Goal: Task Accomplishment & Management: Complete application form

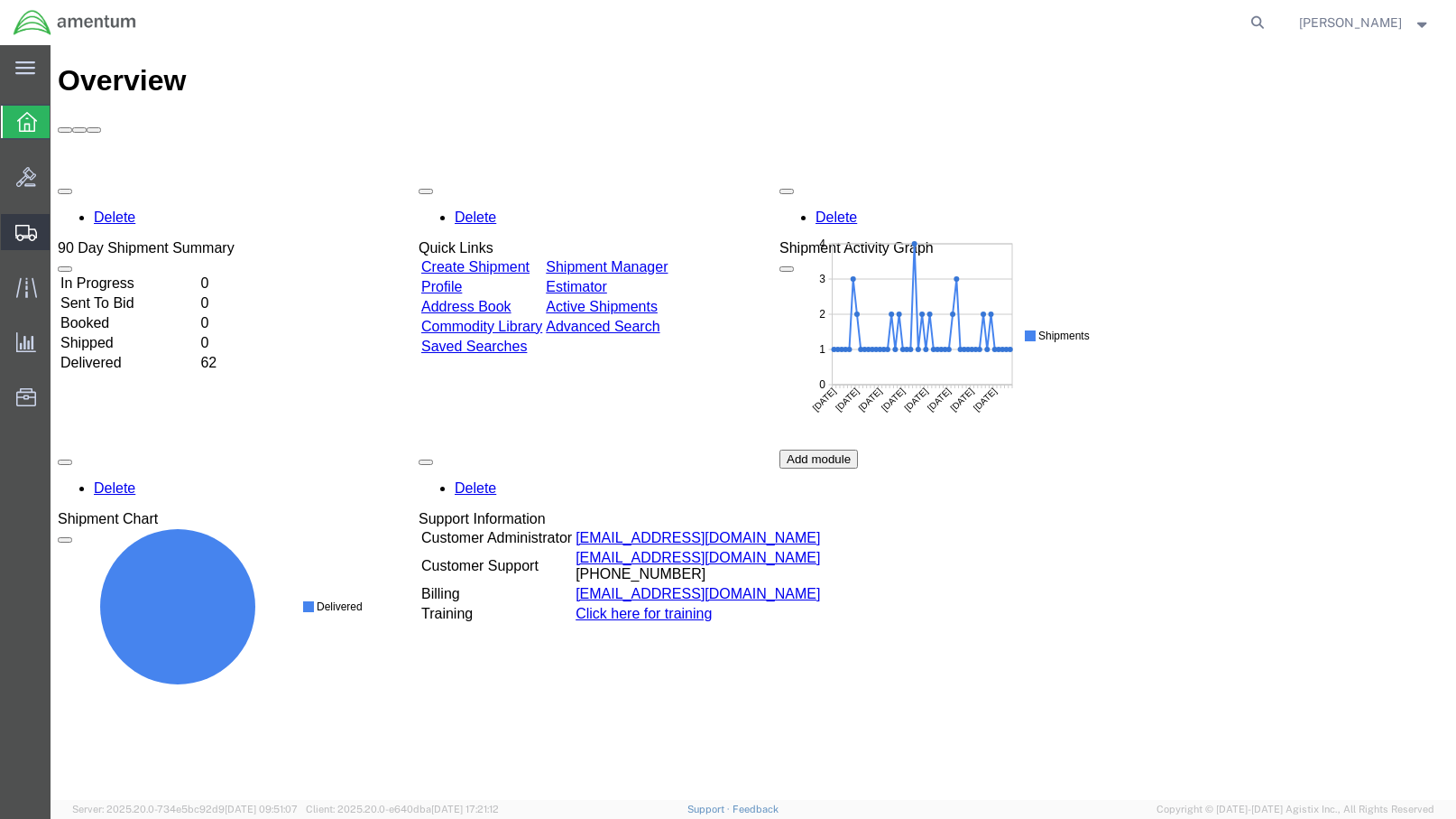
click at [0, 0] on span "Create Shipment" at bounding box center [0, 0] width 0 height 0
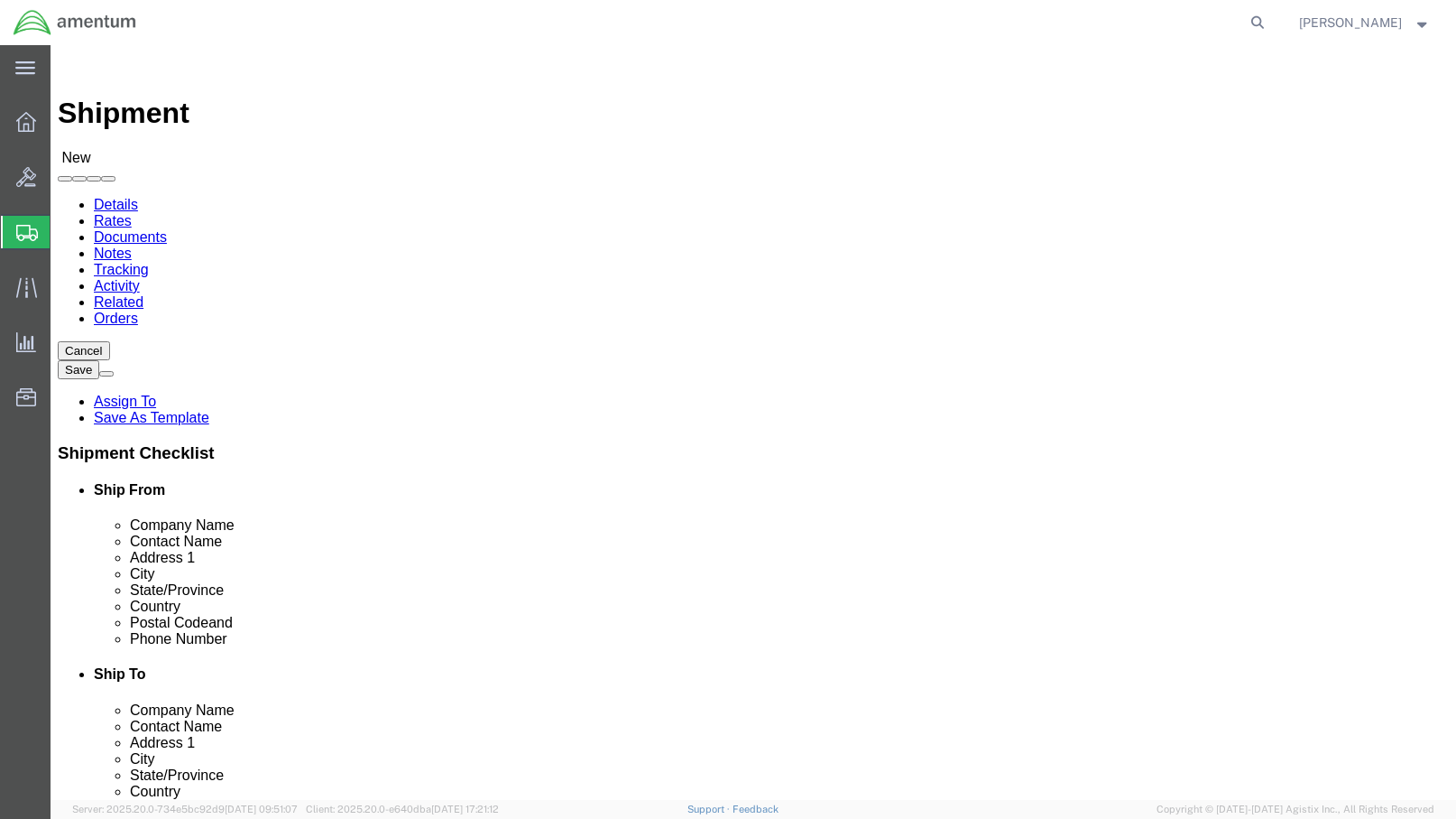
select select
select select "49924"
select select "NY"
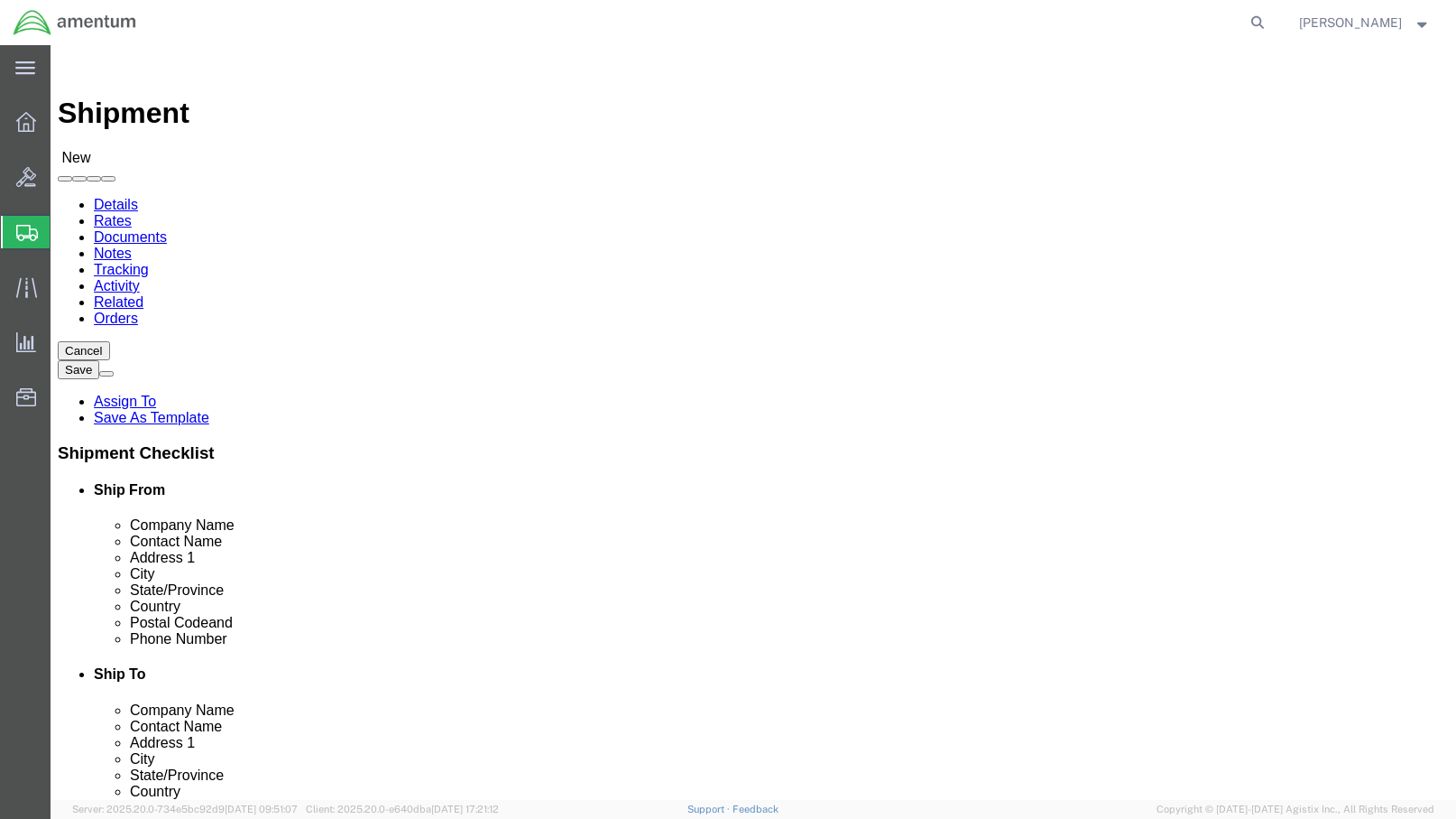
click input "text"
type input "[PERSON_NAME]"
click p "- DynCorp International LLC - ([PERSON_NAME]) [STREET_ADDRESS]"
select select "VA"
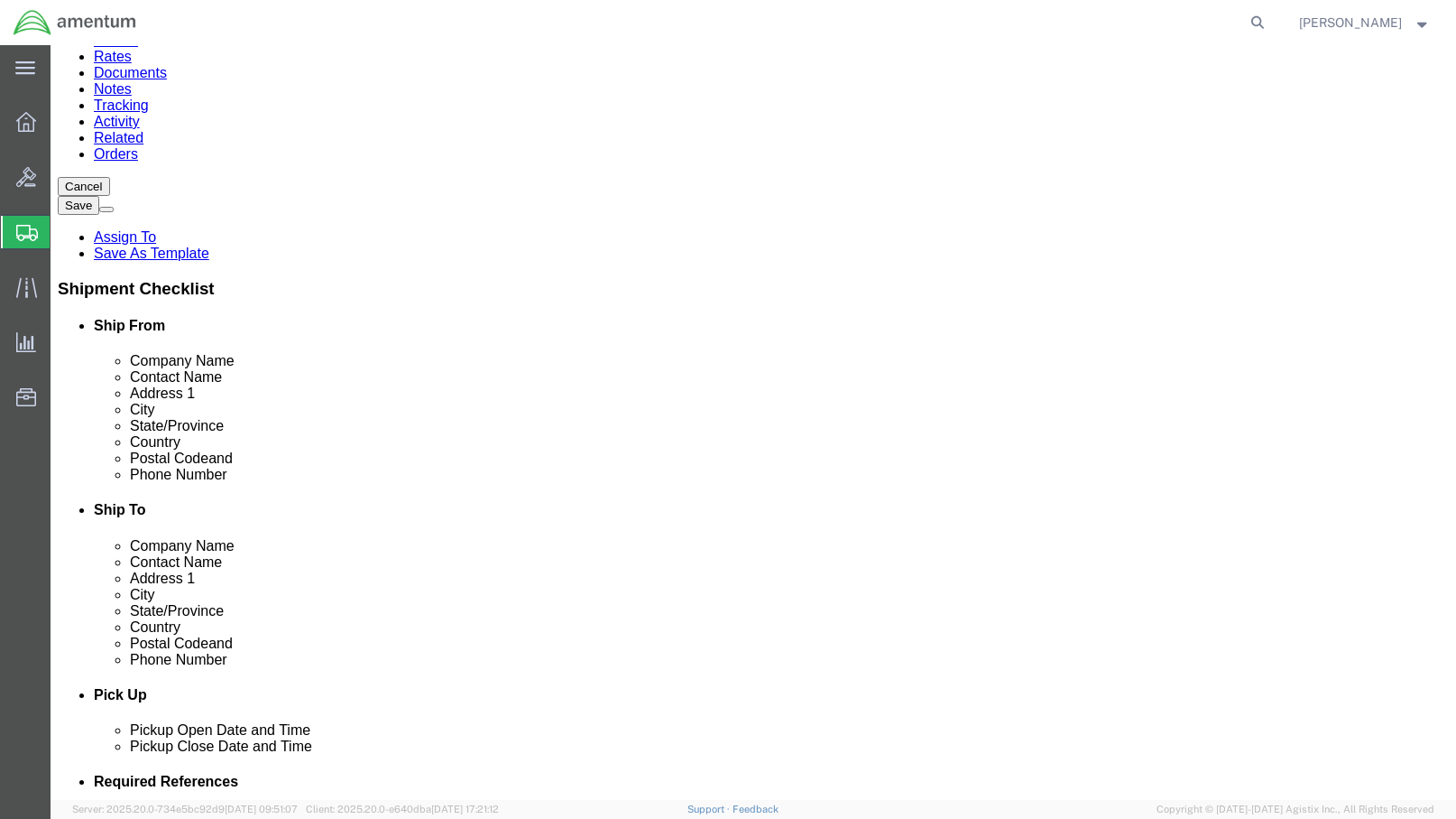
scroll to position [181, 0]
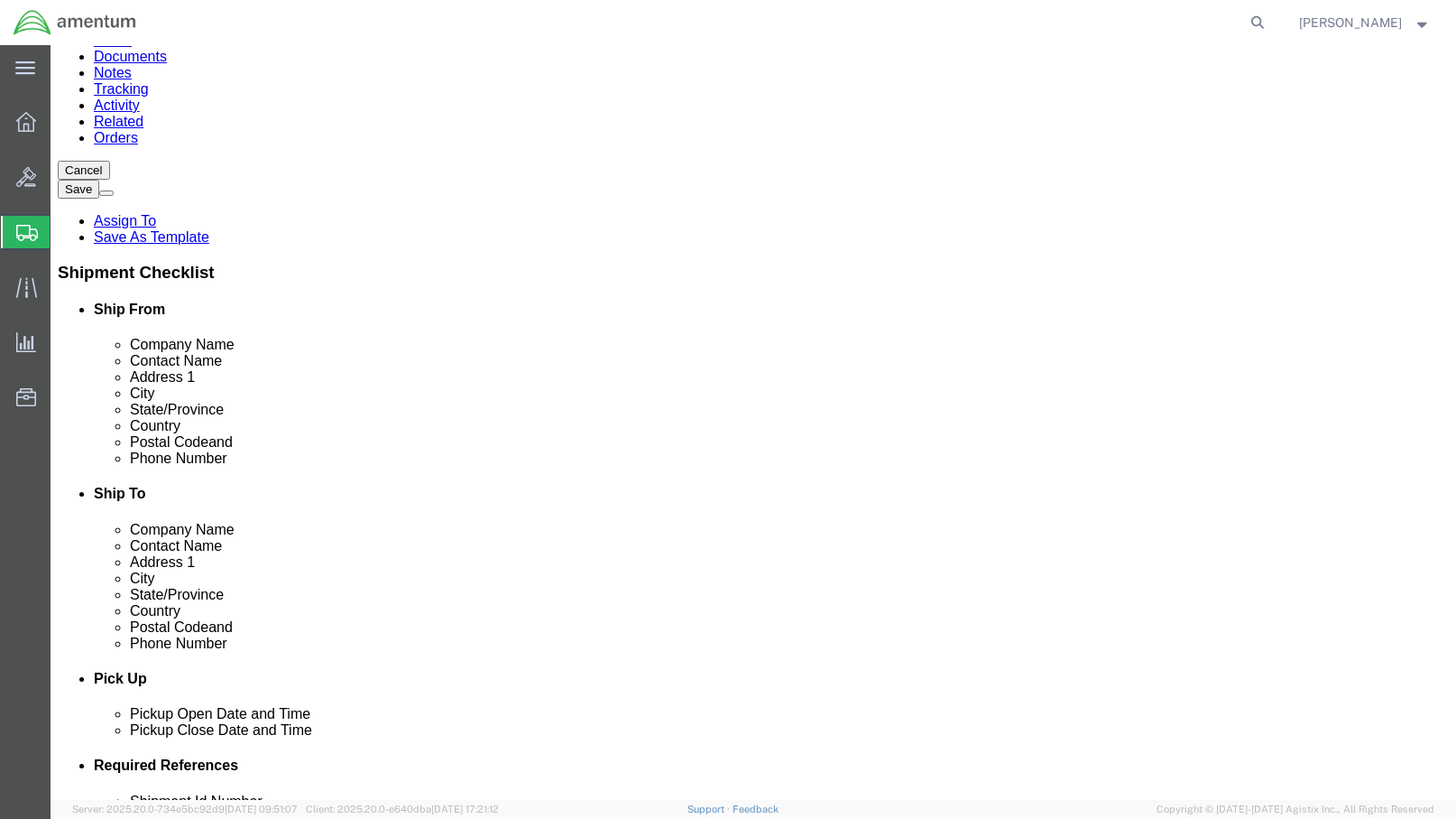
type input "[PERSON_NAME]"
type input "[PERSON_NAME][EMAIL_ADDRESS][PERSON_NAME][DOMAIN_NAME]"
click input "text"
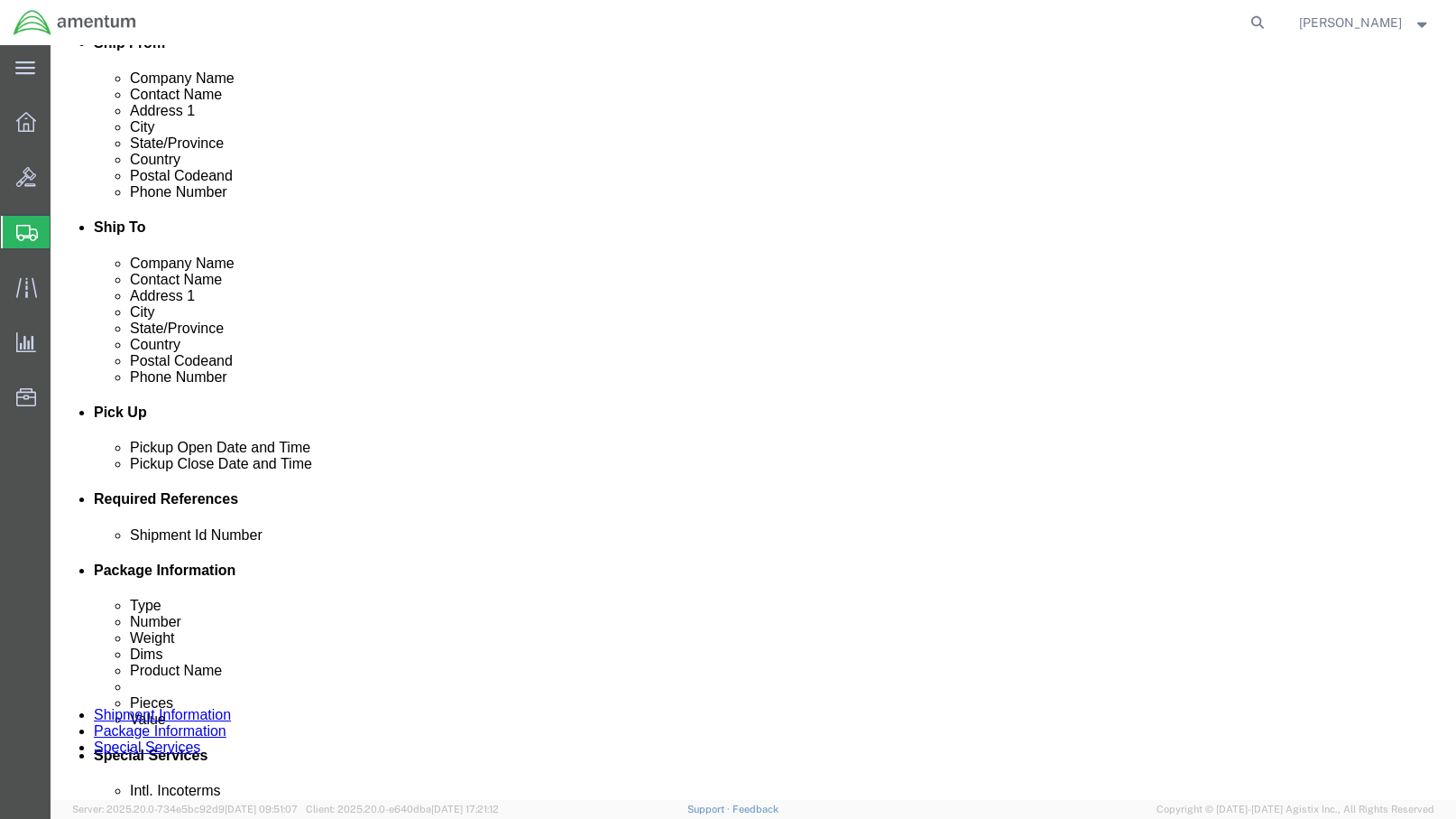
scroll to position [451, 0]
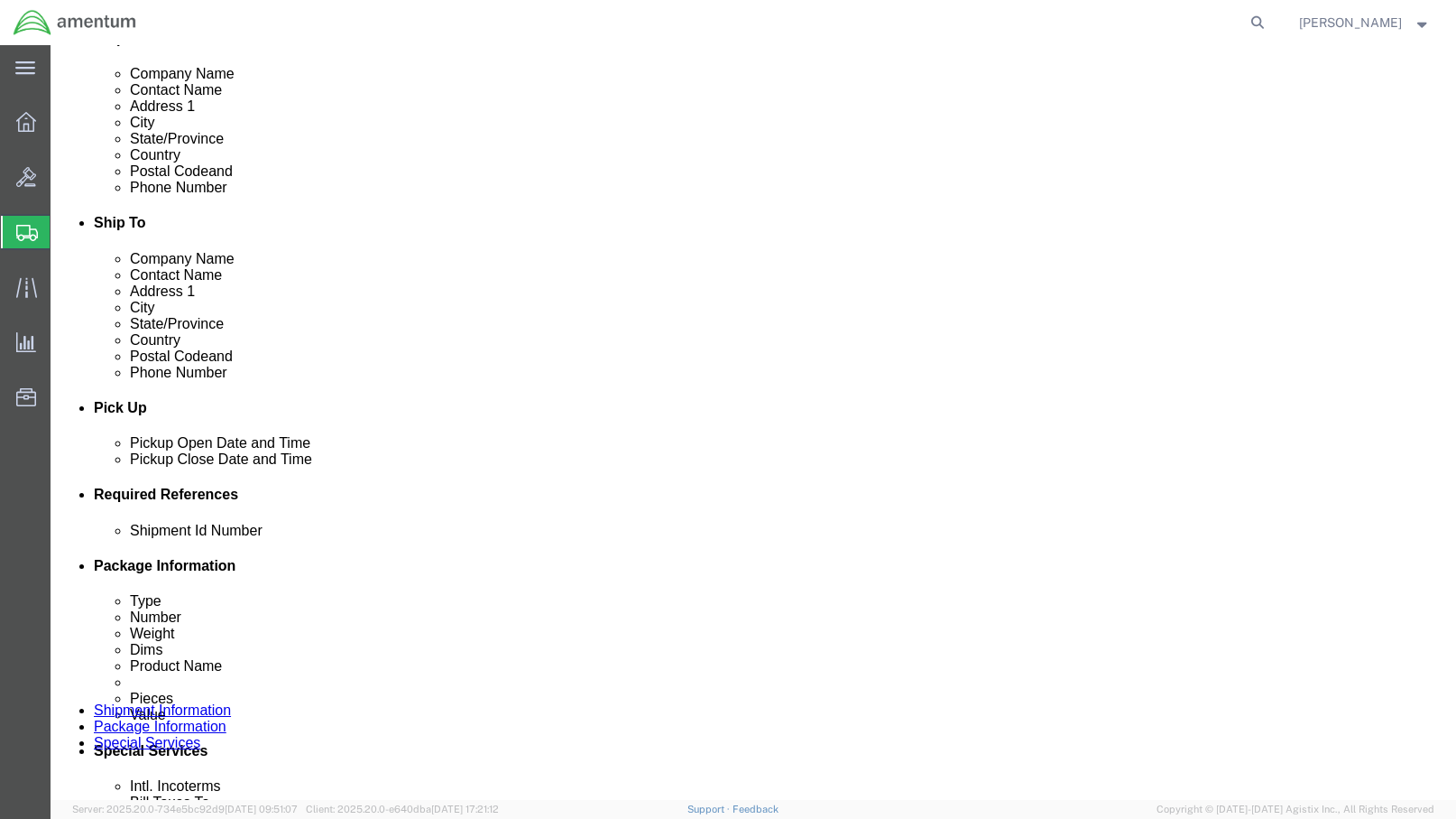
type input "[PHONE_NUMBER]"
click div "[DATE] 10:00 AM"
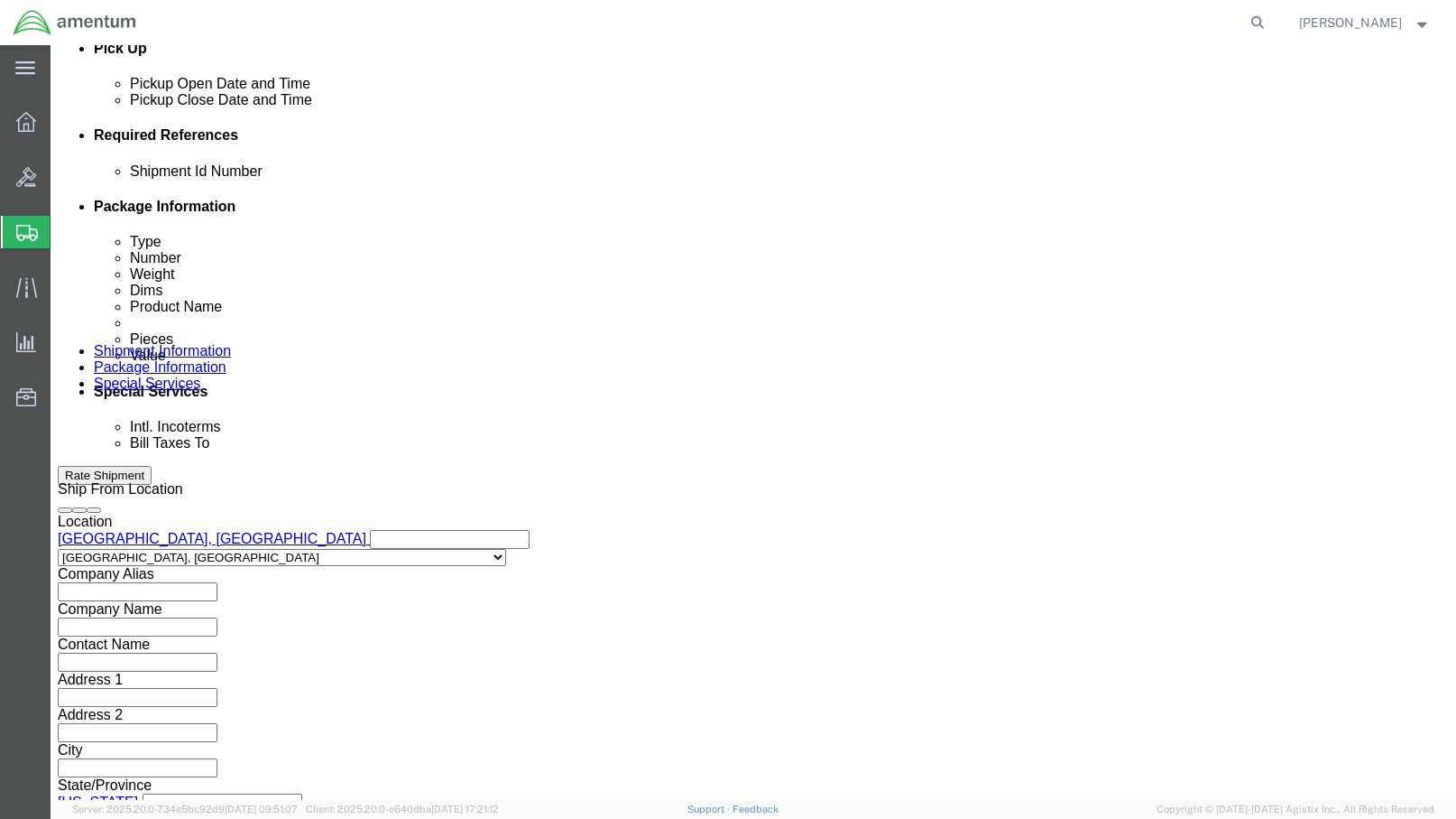
click button "Apply"
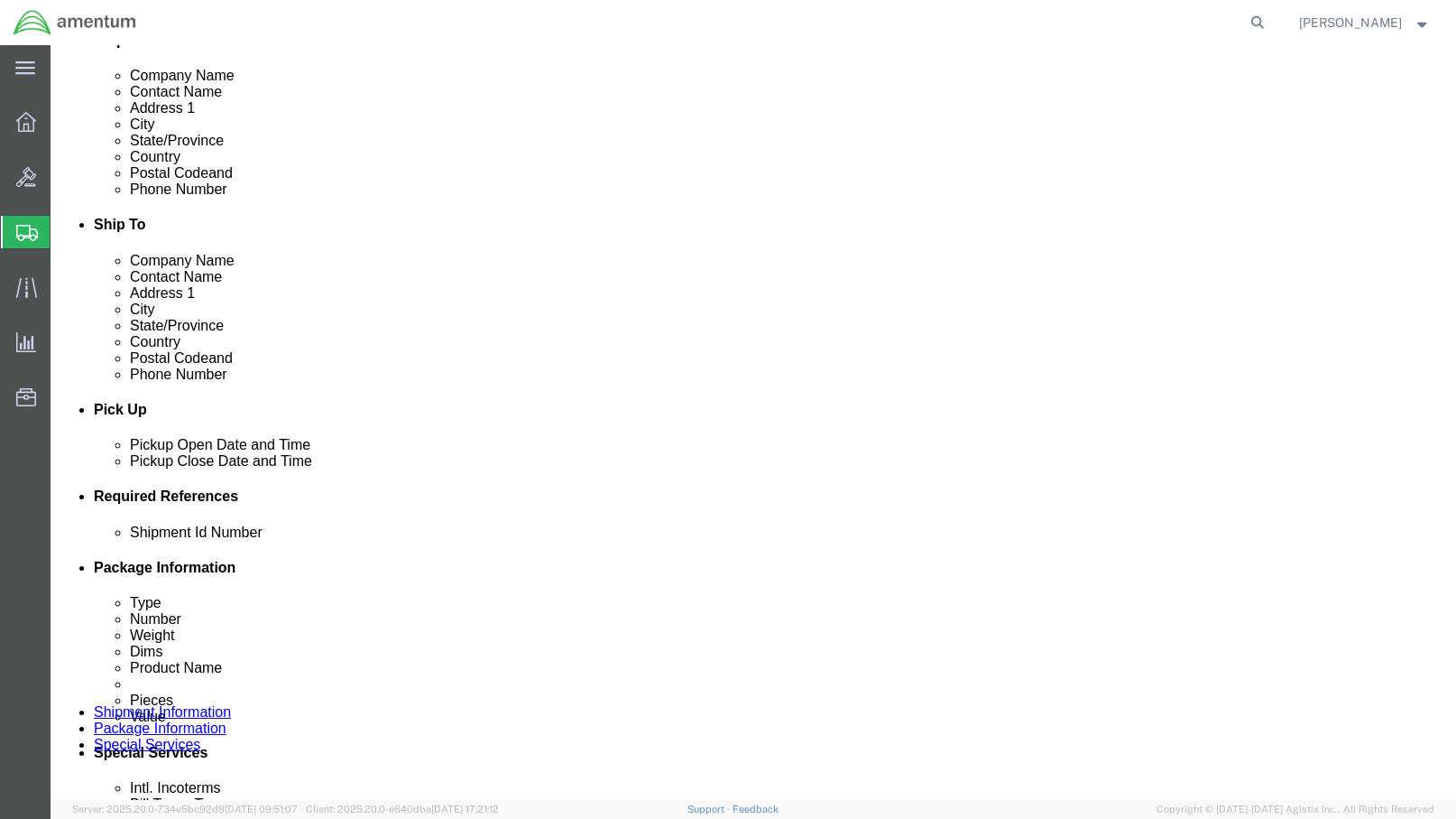
click div "[DATE] 11:00 AM"
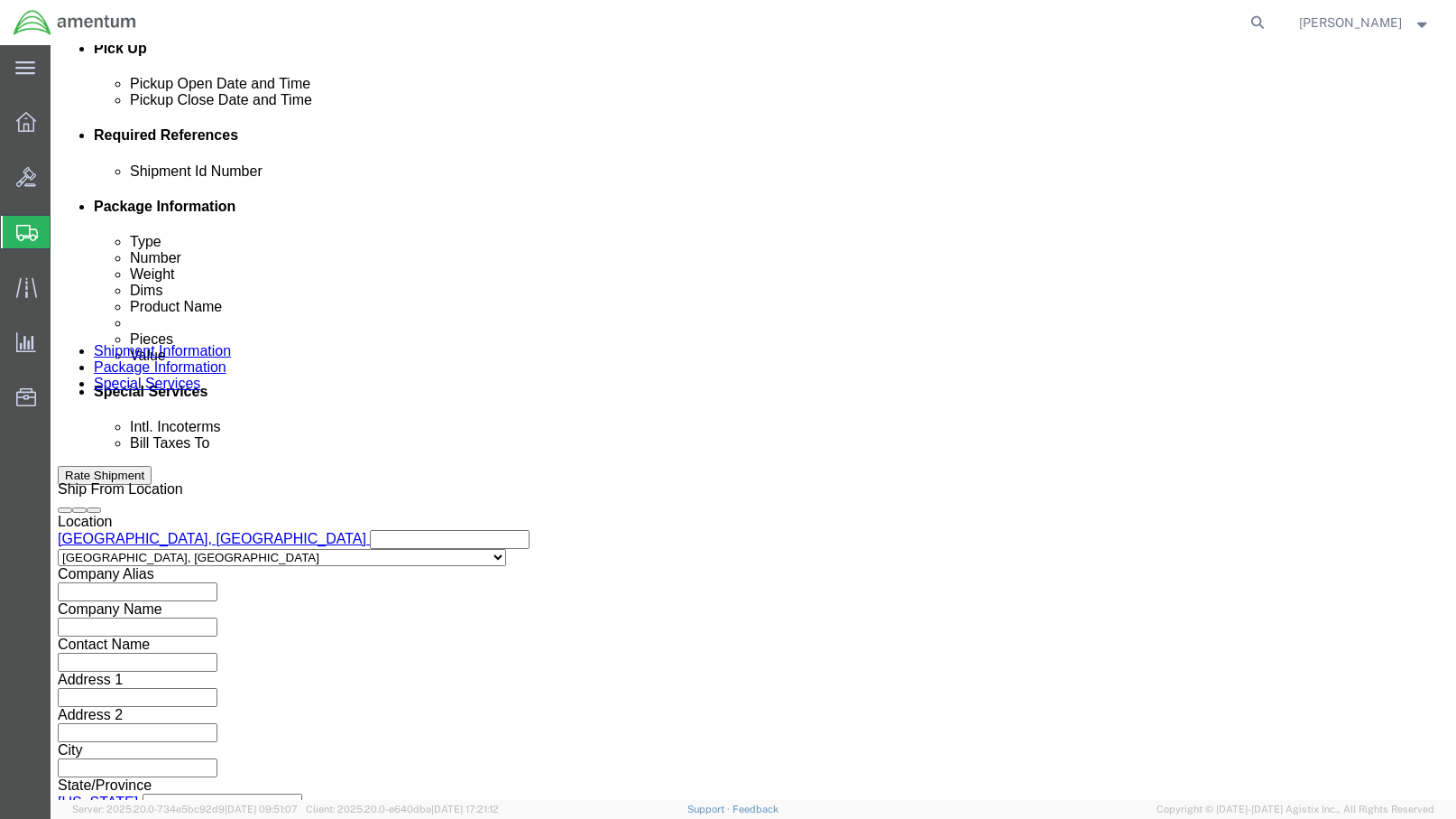
type input "4:00 PM"
click button "Apply"
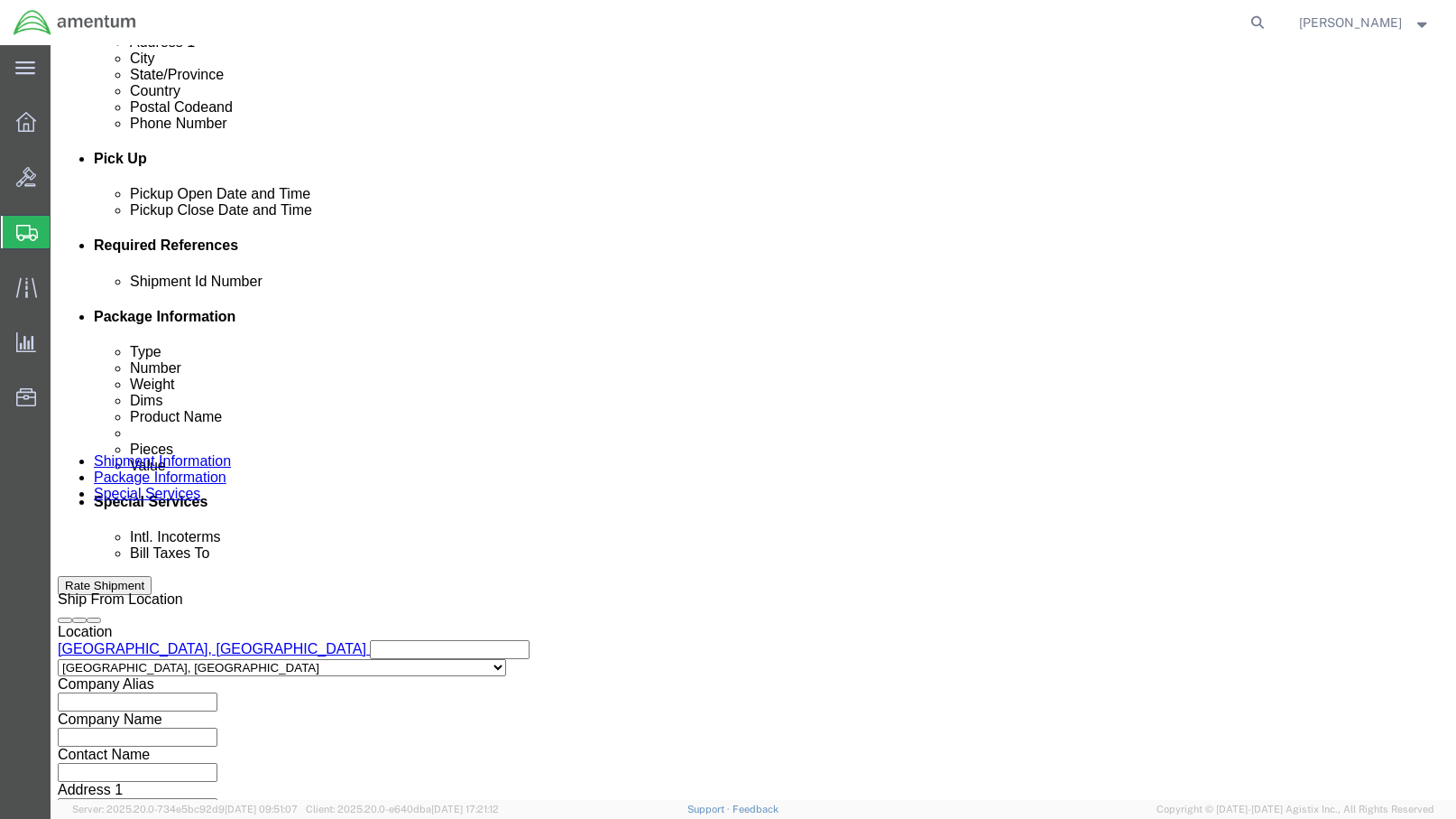
scroll to position [540, 0]
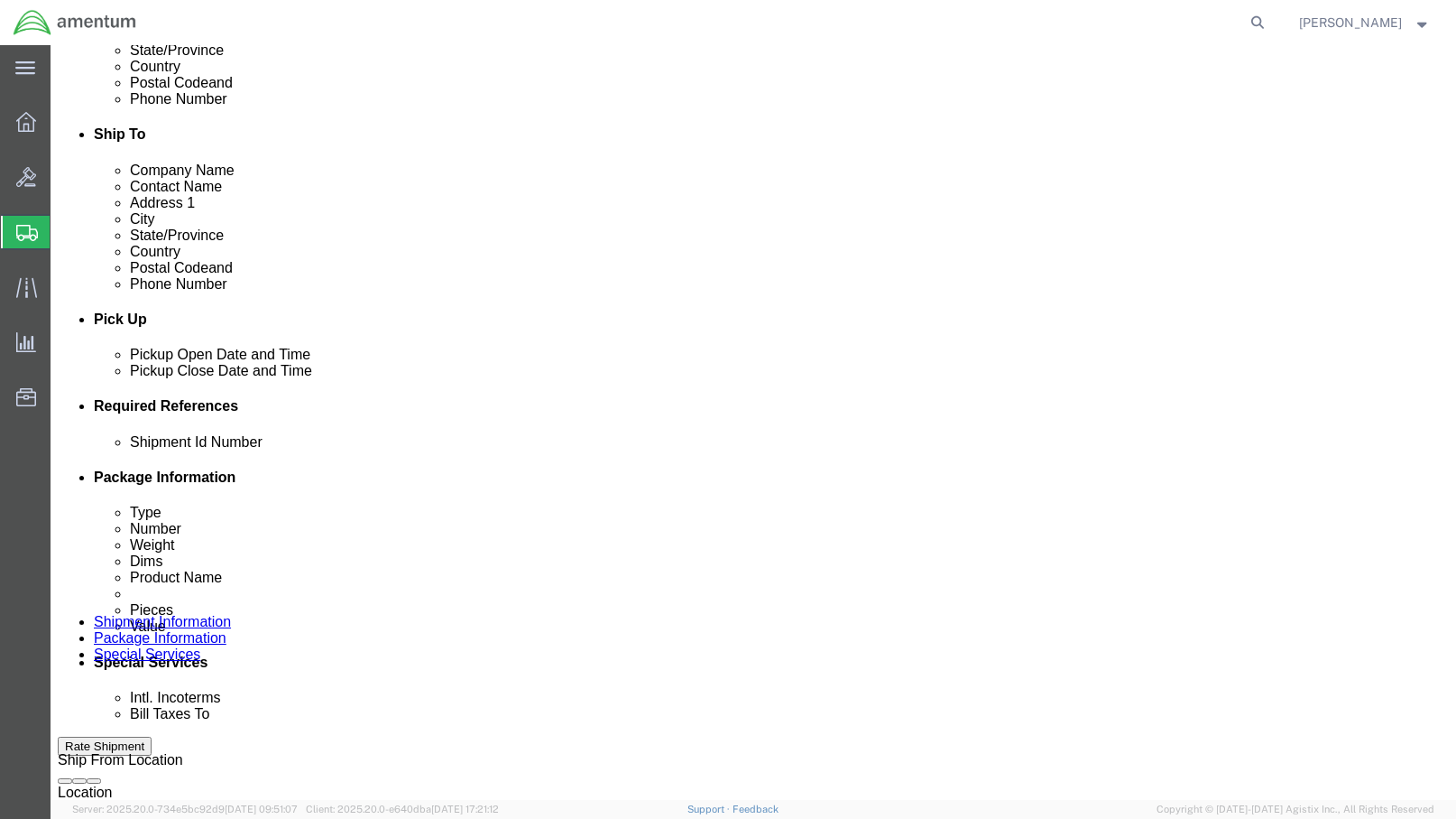
click div
click button "Apply"
click div "[DATE] 5:00 PM"
type input "8:00 AM"
click button "Apply"
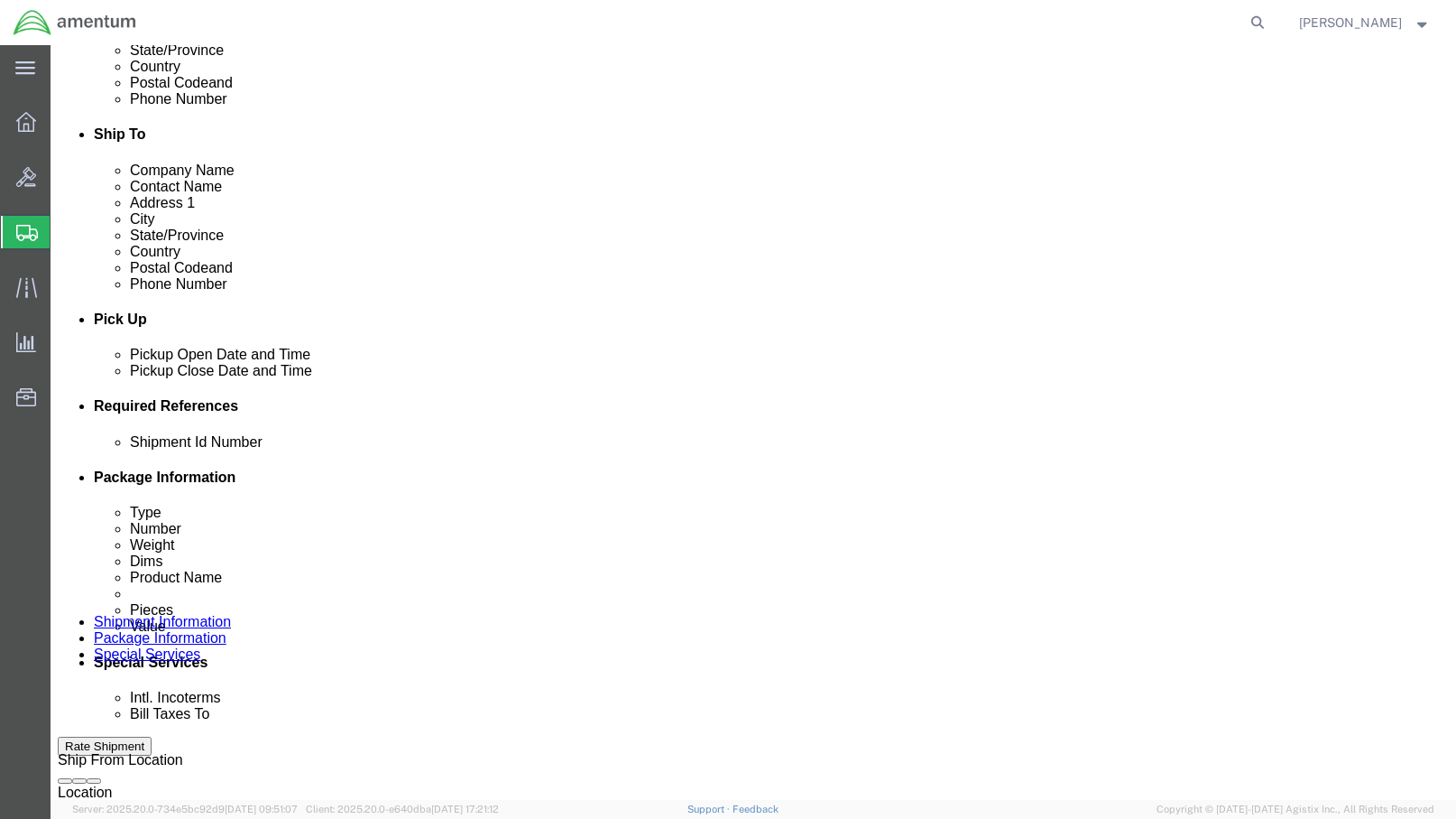
click div
type input "4:00 PM"
click button "Apply"
click button "Add reference"
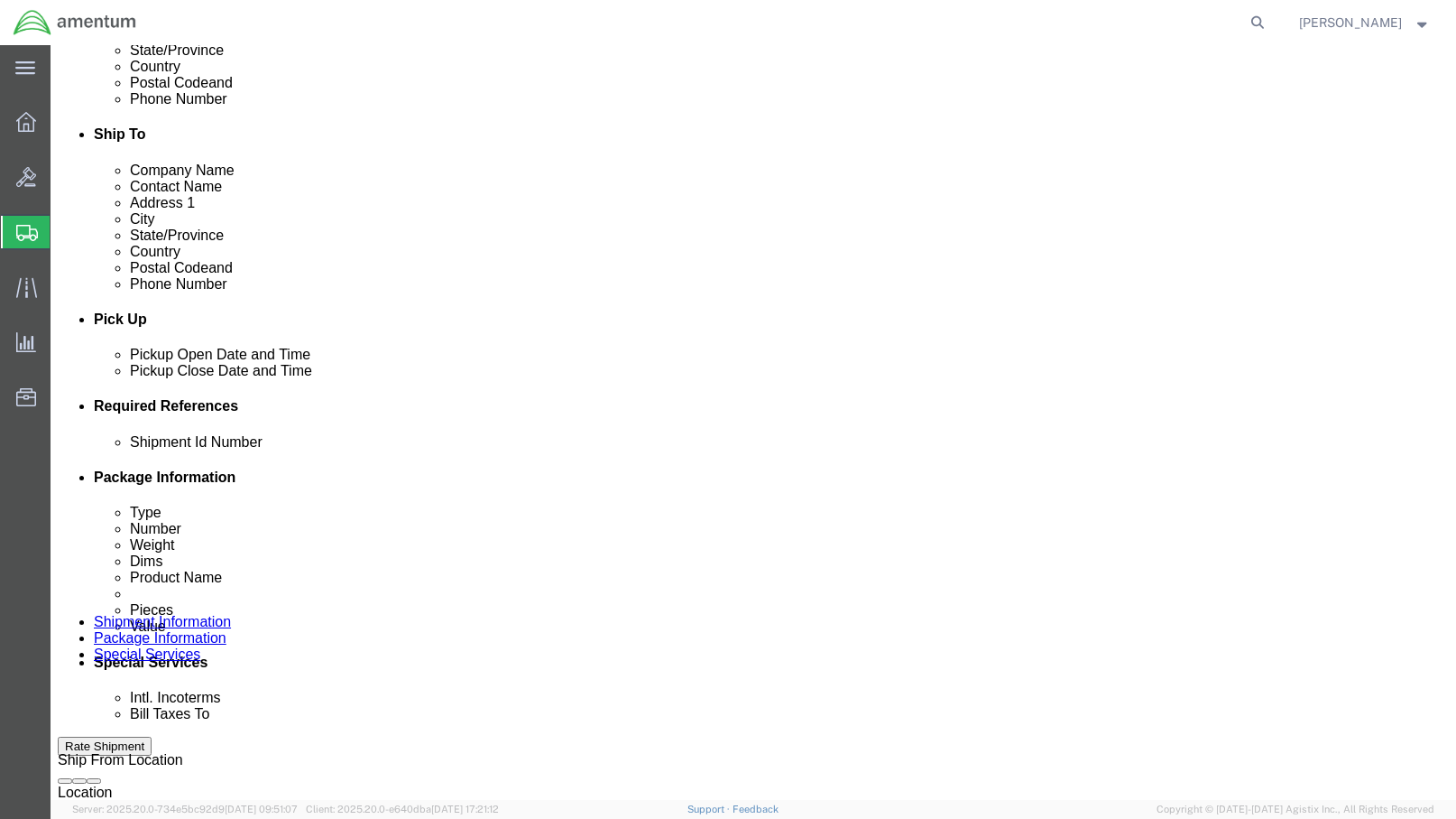
click button "Add reference"
click input "text"
type input "2"
click select "Select Account Type Activity ID Airline Appointment Number ASN Batch Request # …"
select select "DEPT"
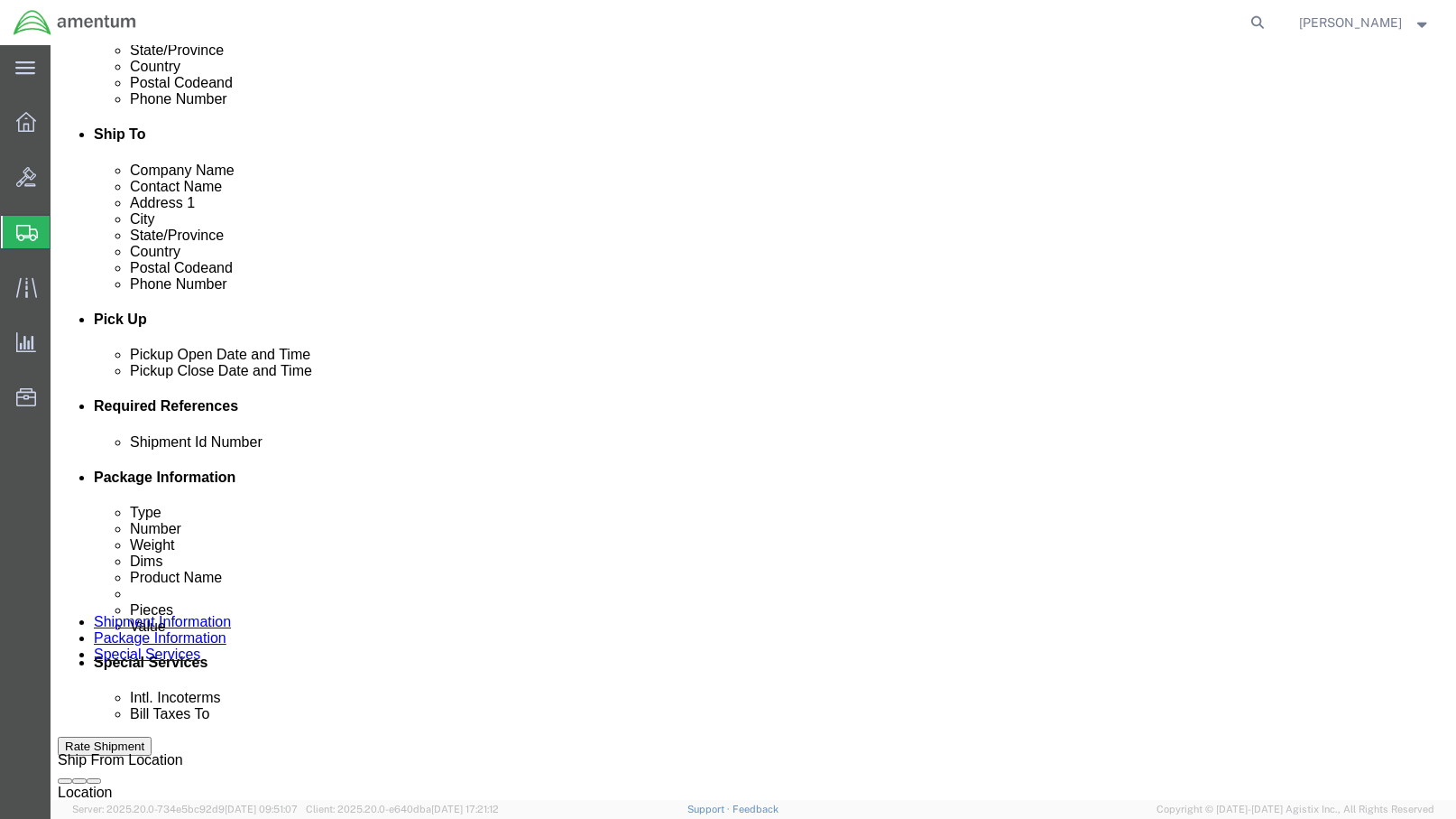
click select "Select Account Type Activity ID Airline Appointment Number ASN Batch Request # …"
click input "text"
type input "CBP"
click select "Select Account Type Activity ID Airline Appointment Number ASN Batch Request # …"
select select "PROJNUM"
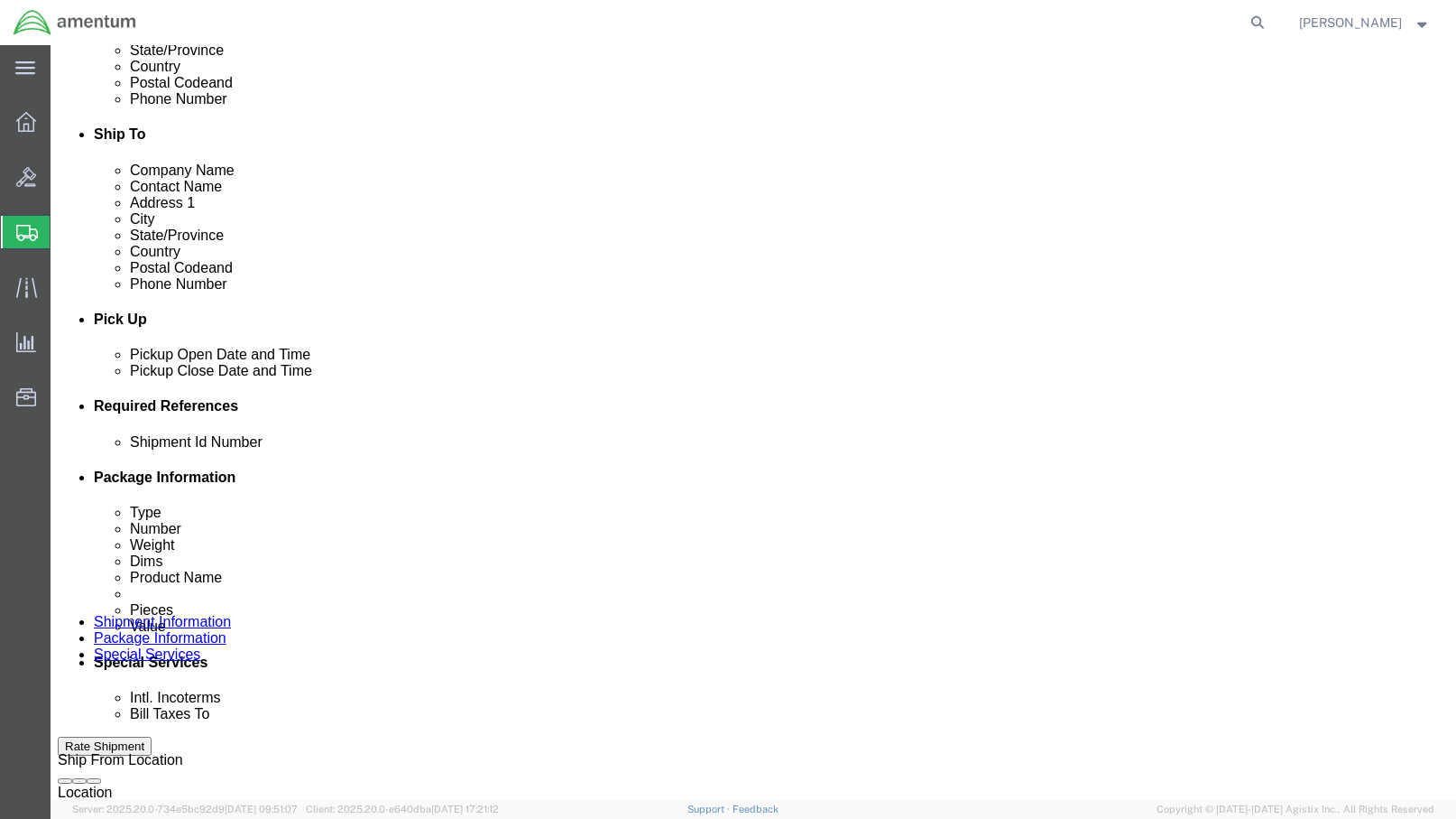
click select "Select Account Type Activity ID Airline Appointment Number ASN Batch Request # …"
select select "CUSTREF"
click select "Select Account Type Activity ID Airline Appointment Number ASN Batch Request # …"
click input "text"
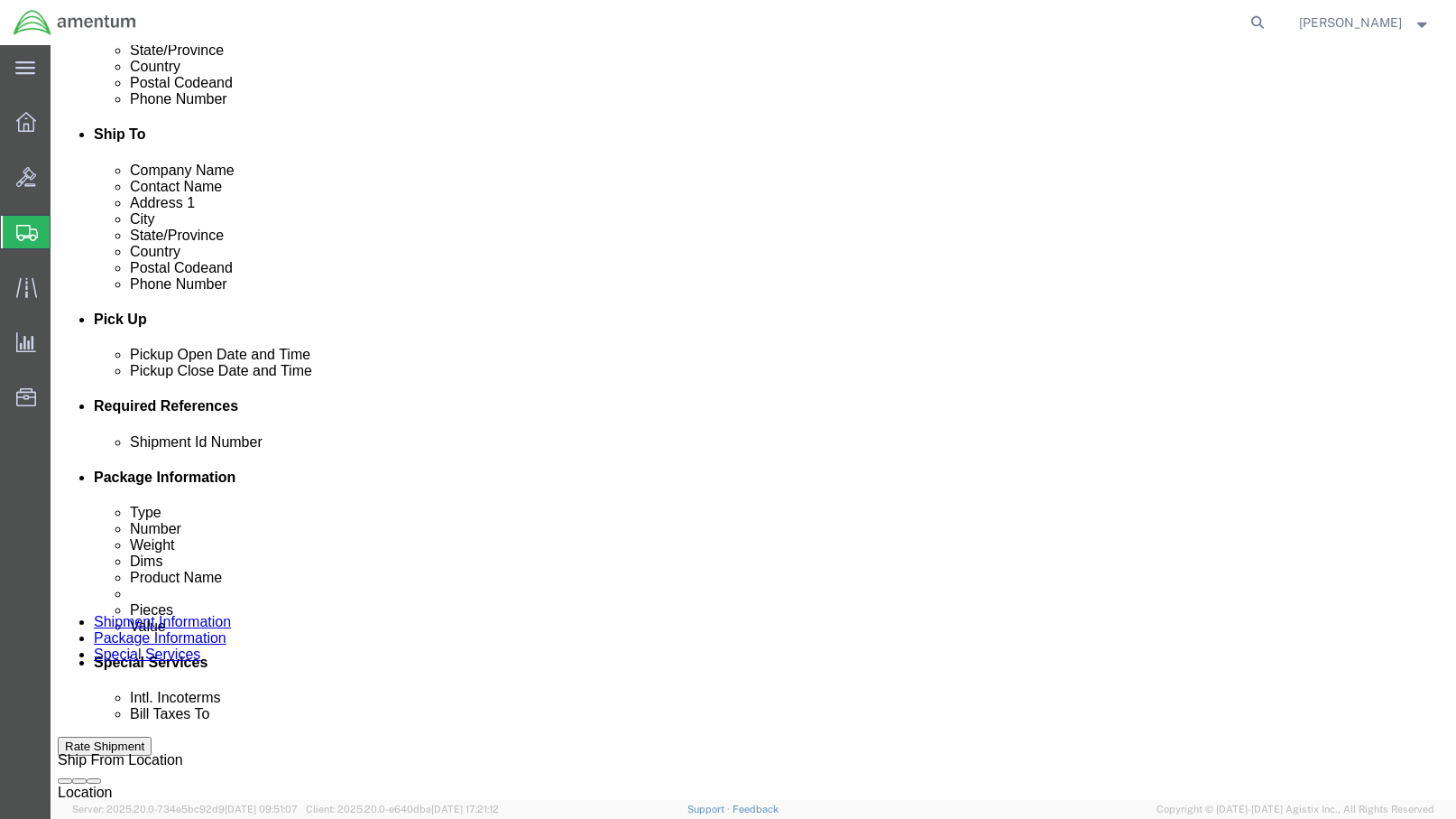
type input "Weekly Records"
click input "text"
paste input "6114.00.03.2219.ENY.0000"
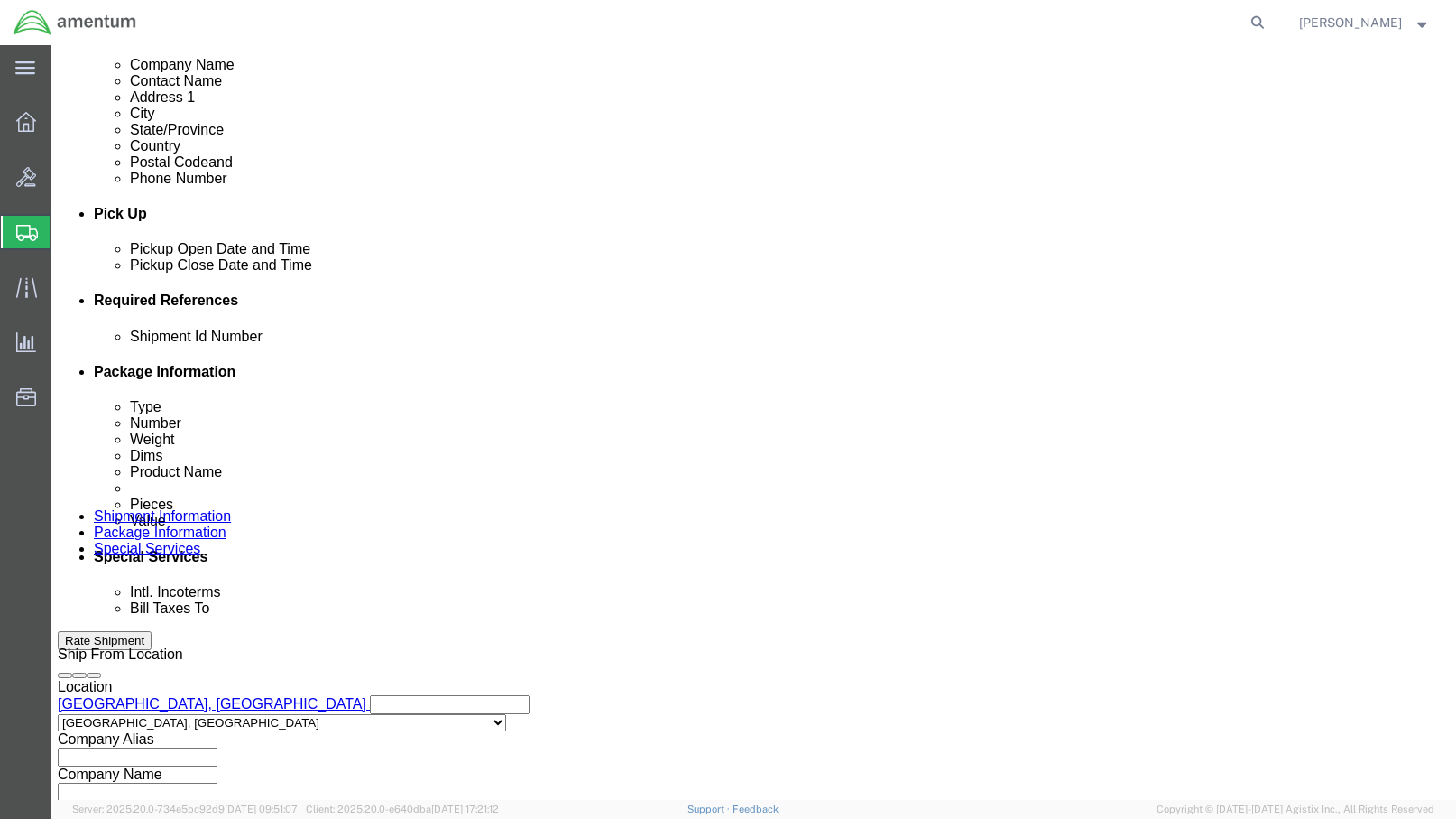
scroll to position [845, 0]
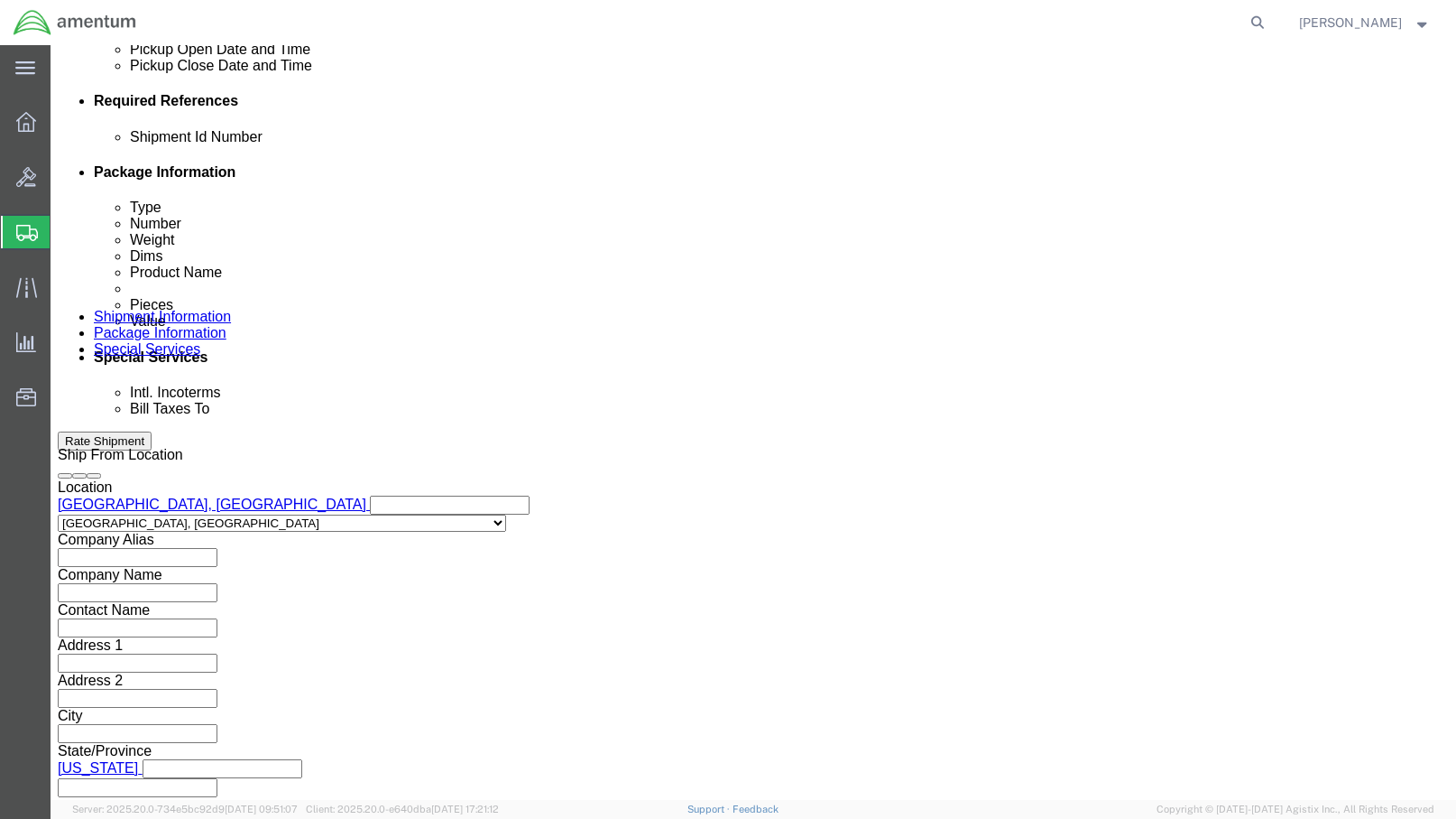
type input "6114.00.03.2219.ENY.0000"
click button "Continue"
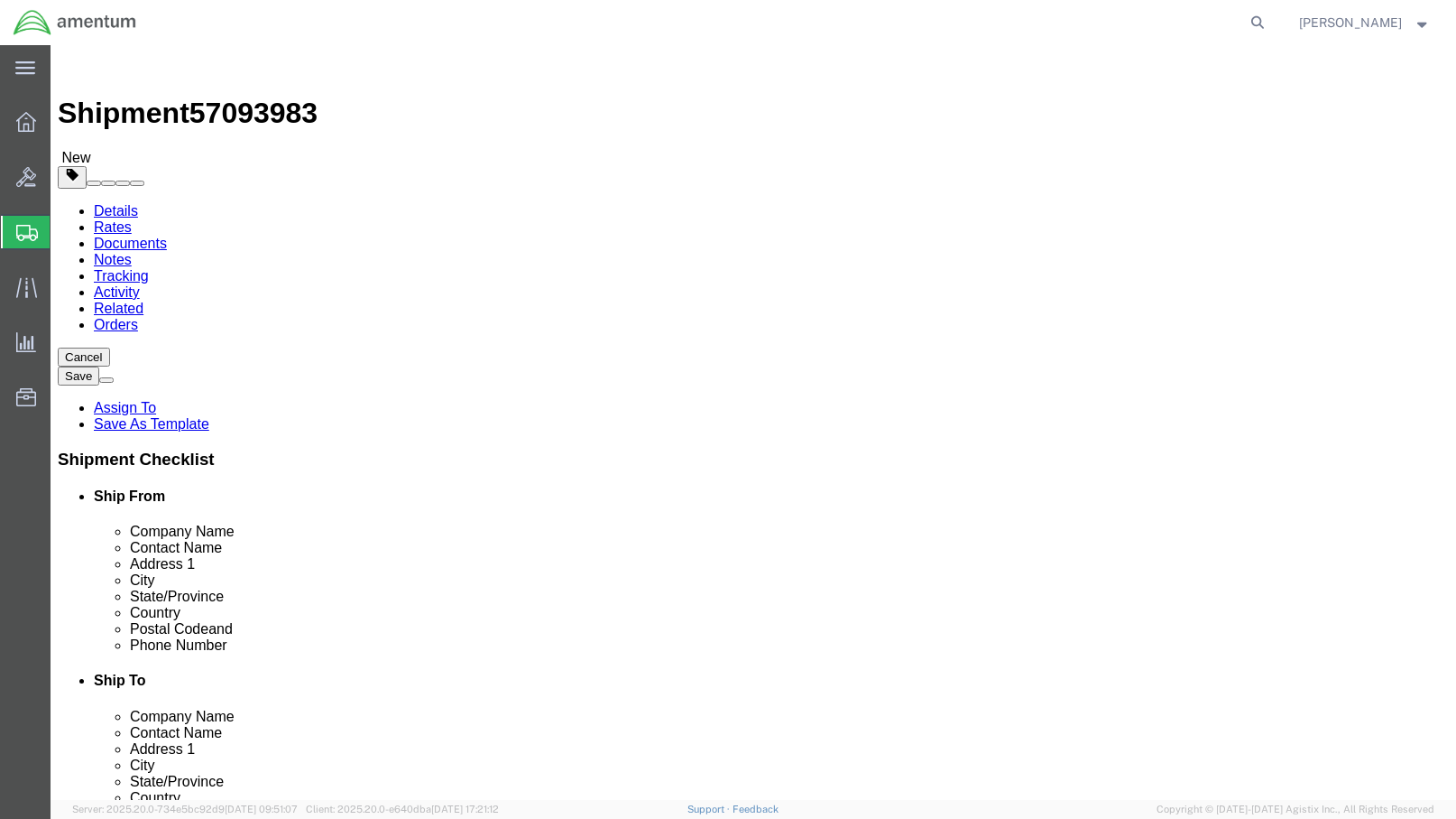
click select "Select BCK Boxes Bale(s) Basket(s) Bolt(s) Bottle(s) Buckets Bulk Bundle(s) Can…"
select select "ENV"
click select "Select BCK Boxes Bale(s) Basket(s) Bolt(s) Bottle(s) Buckets Bulk Bundle(s) Can…"
type input "9.50"
type input "12.50"
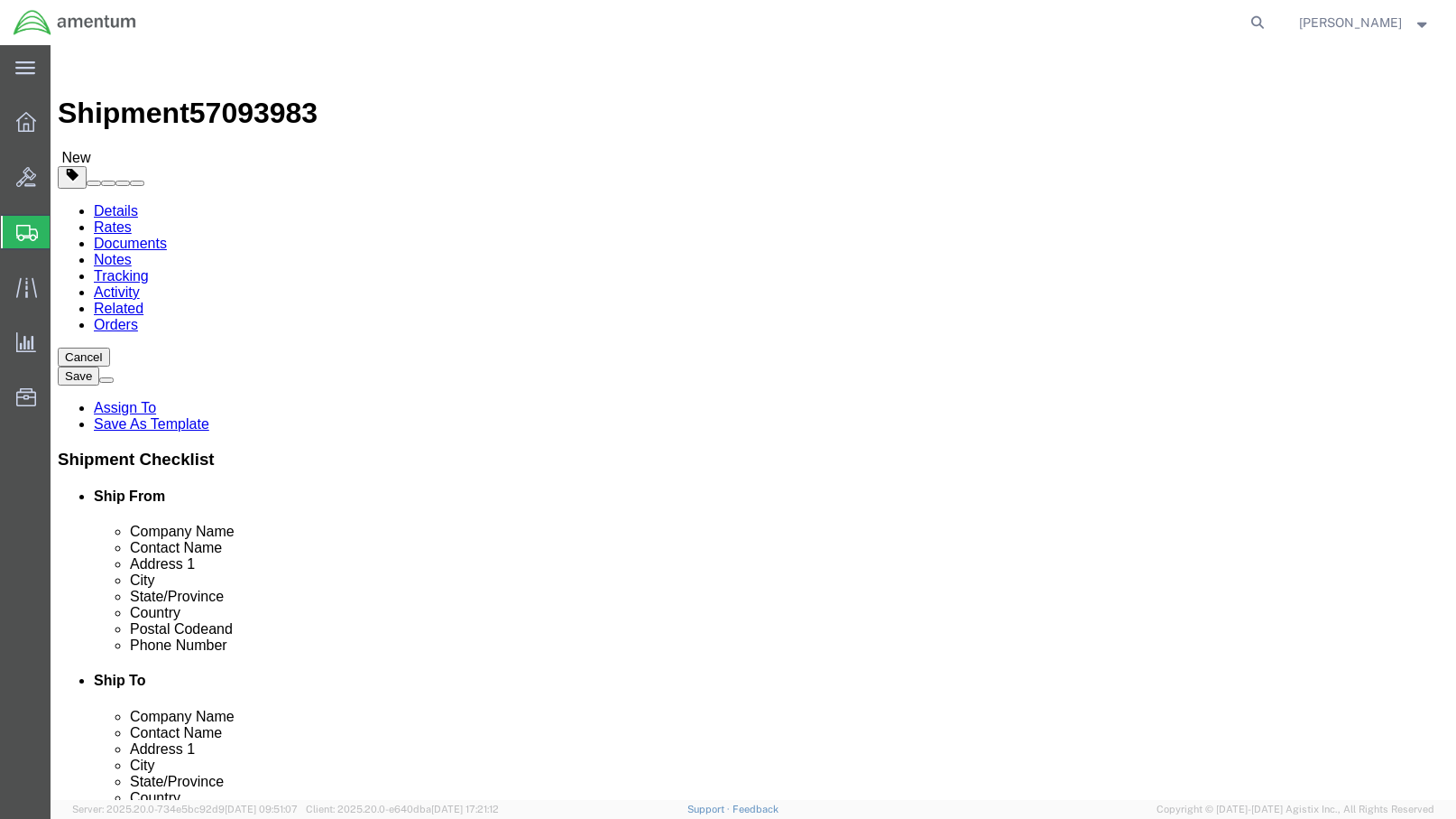
type input "0.25"
type input "1"
click link "Add Content"
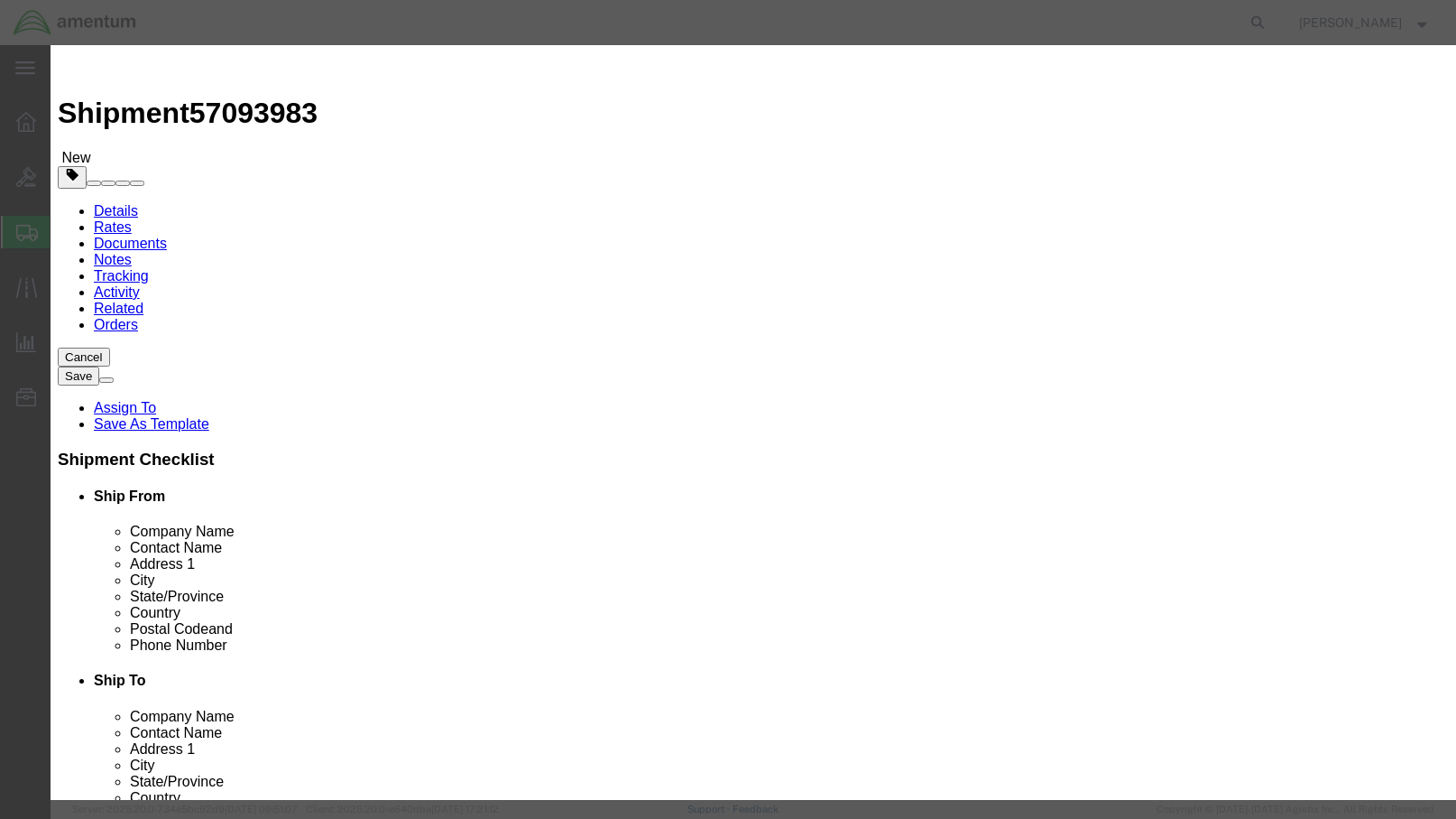
click input "text"
type input "Weekly Records"
type input "2"
select select "US"
click input "0"
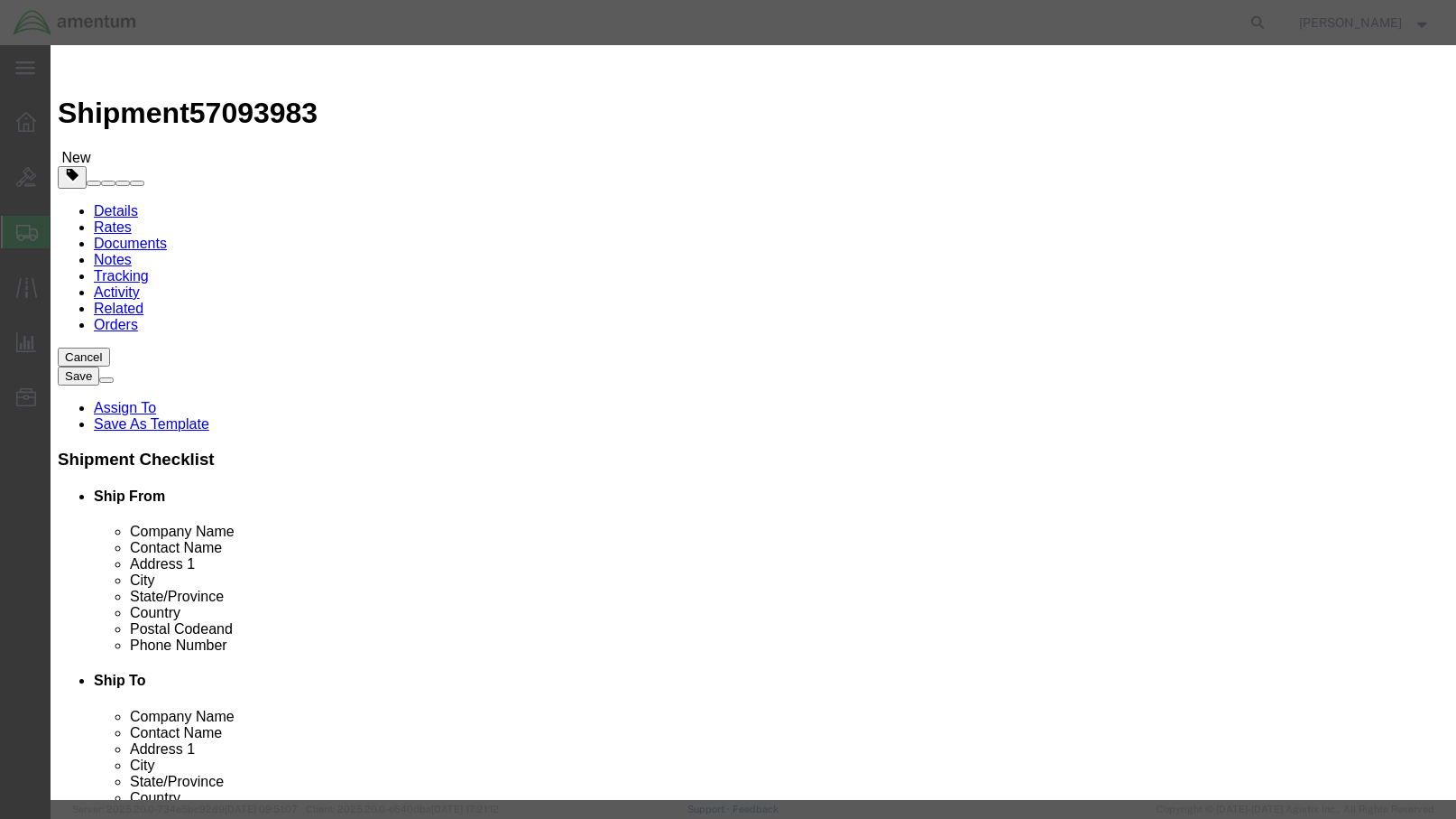
type input "1"
click button "Save & Close"
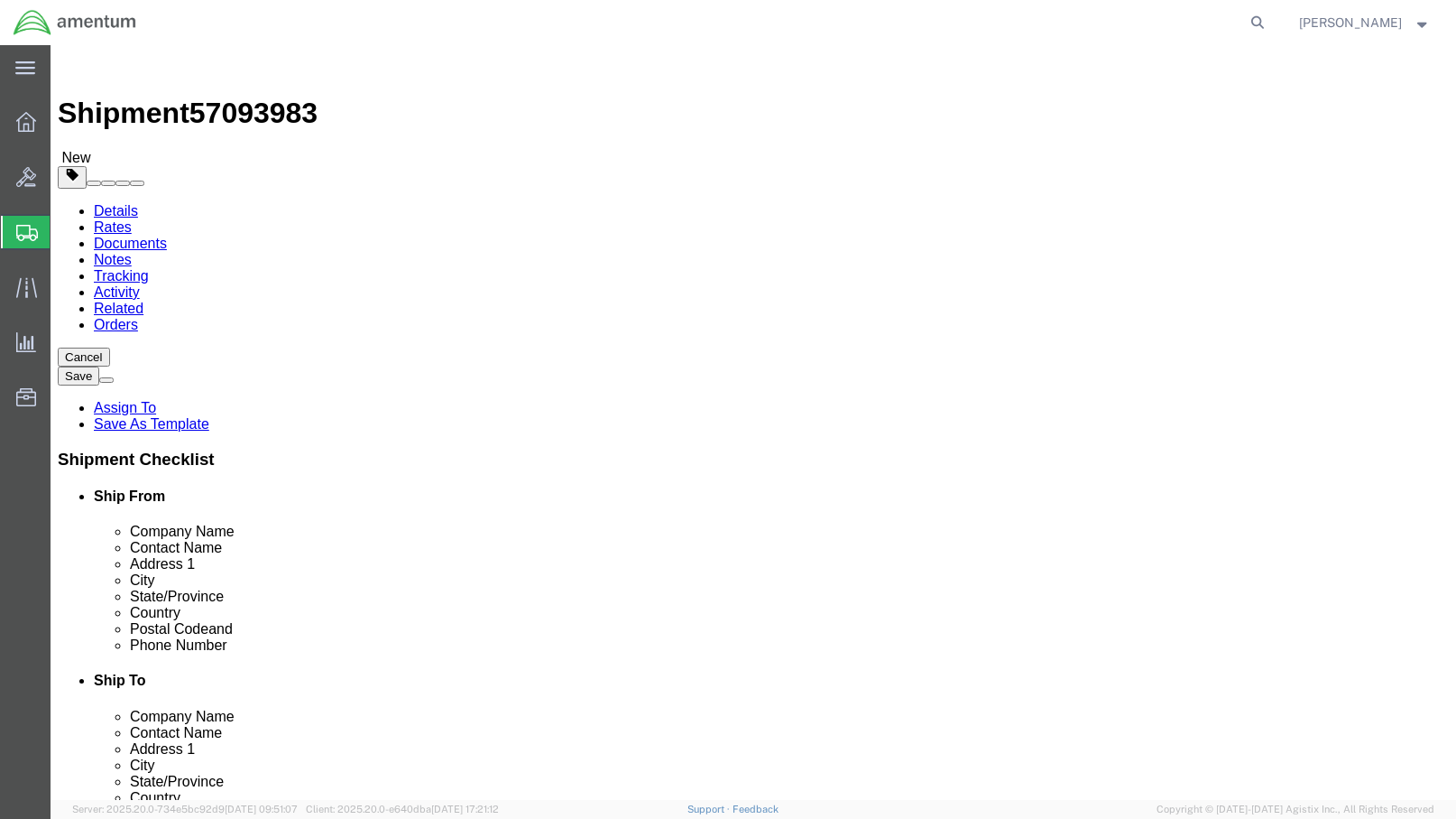
click button "Continue"
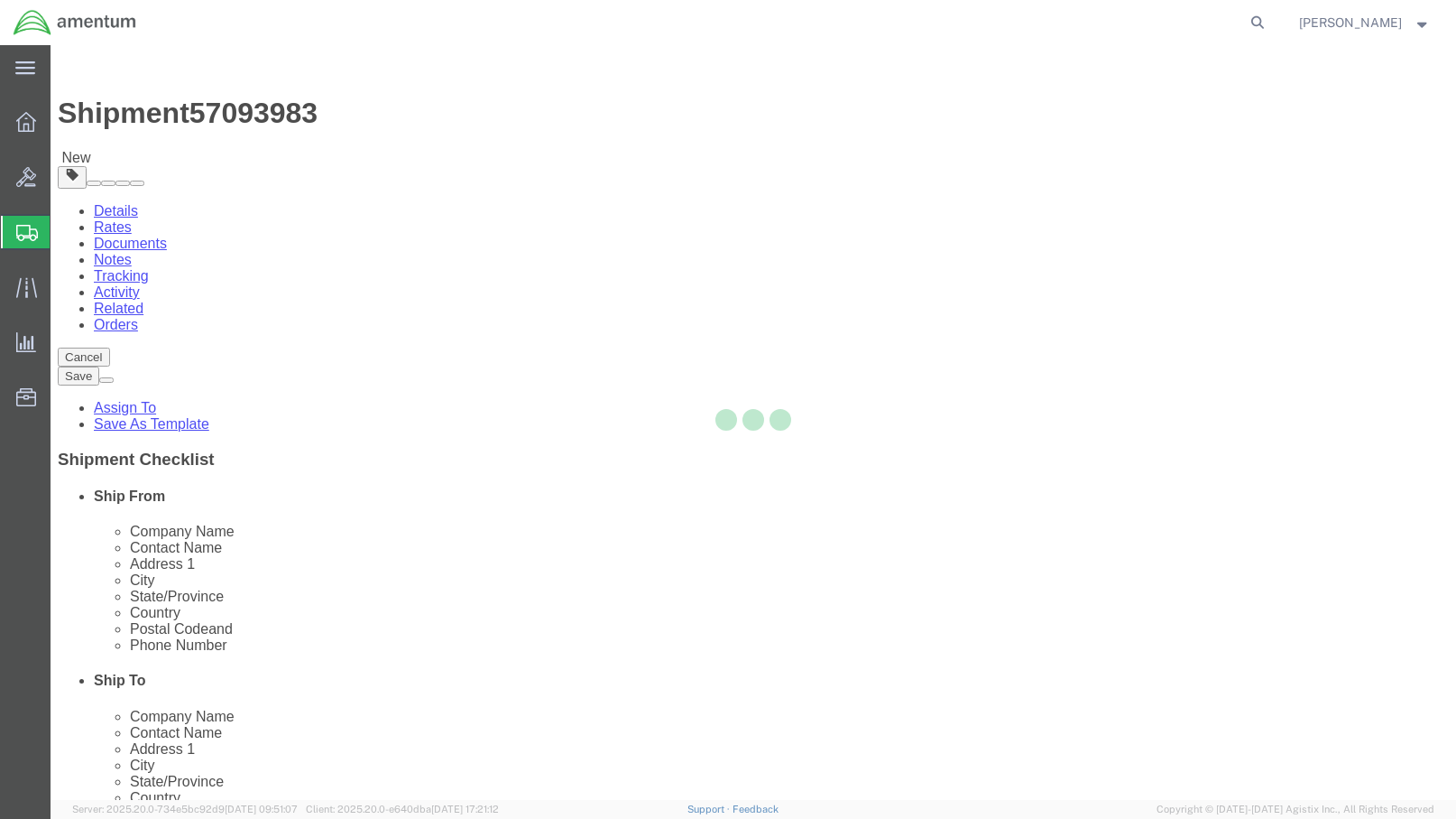
select select
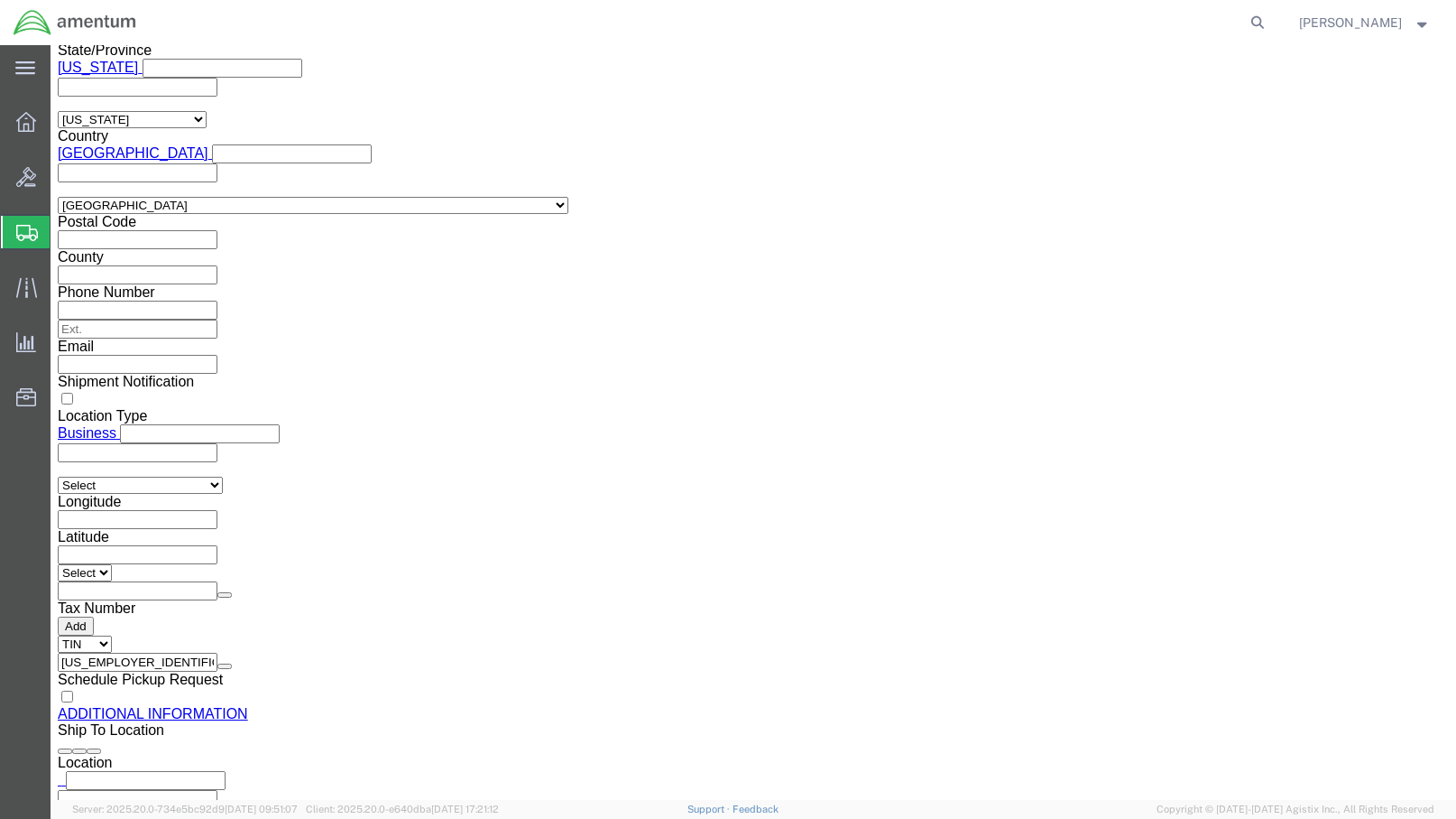
scroll to position [1713, 0]
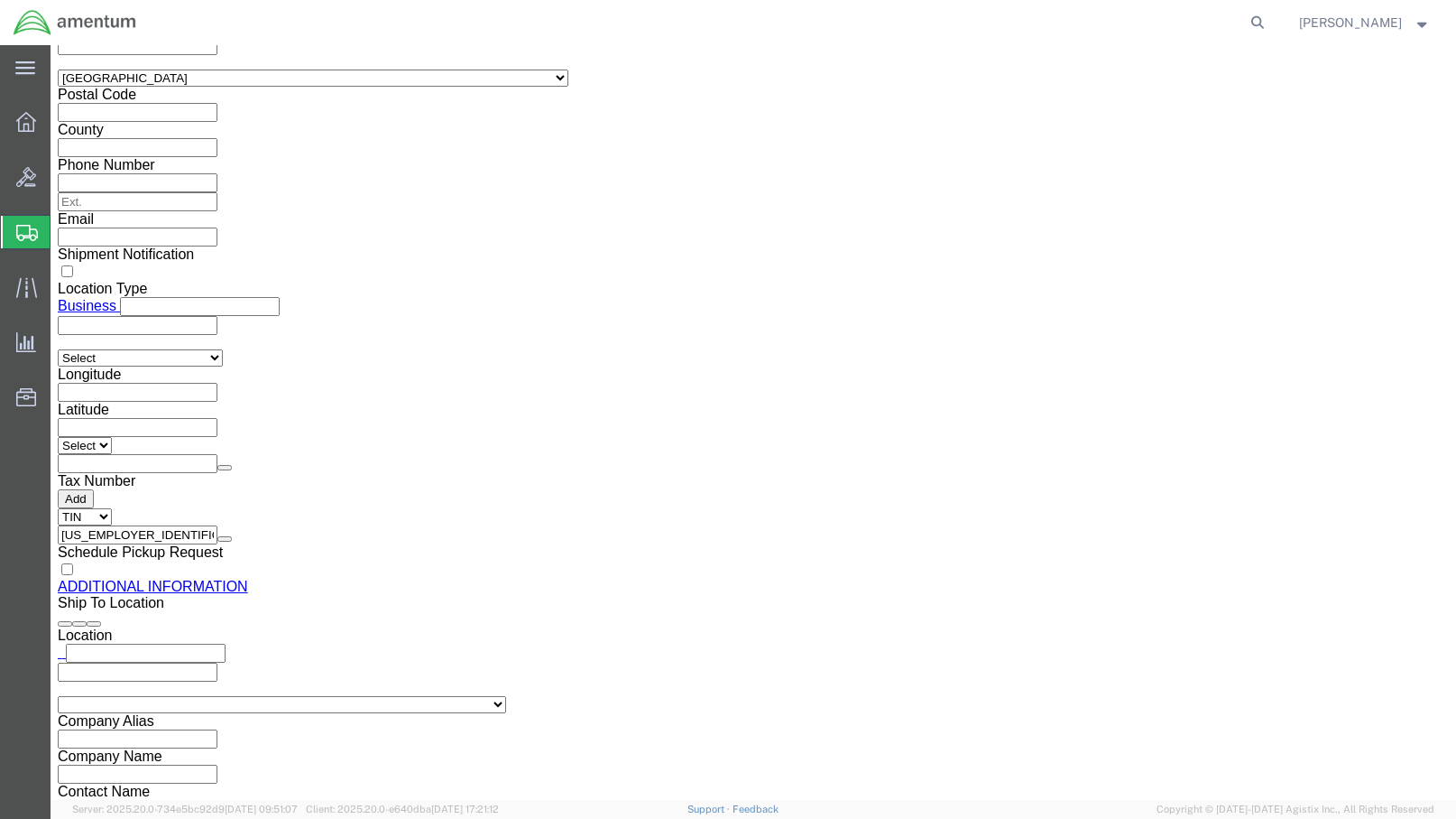
click button "Rate Shipment"
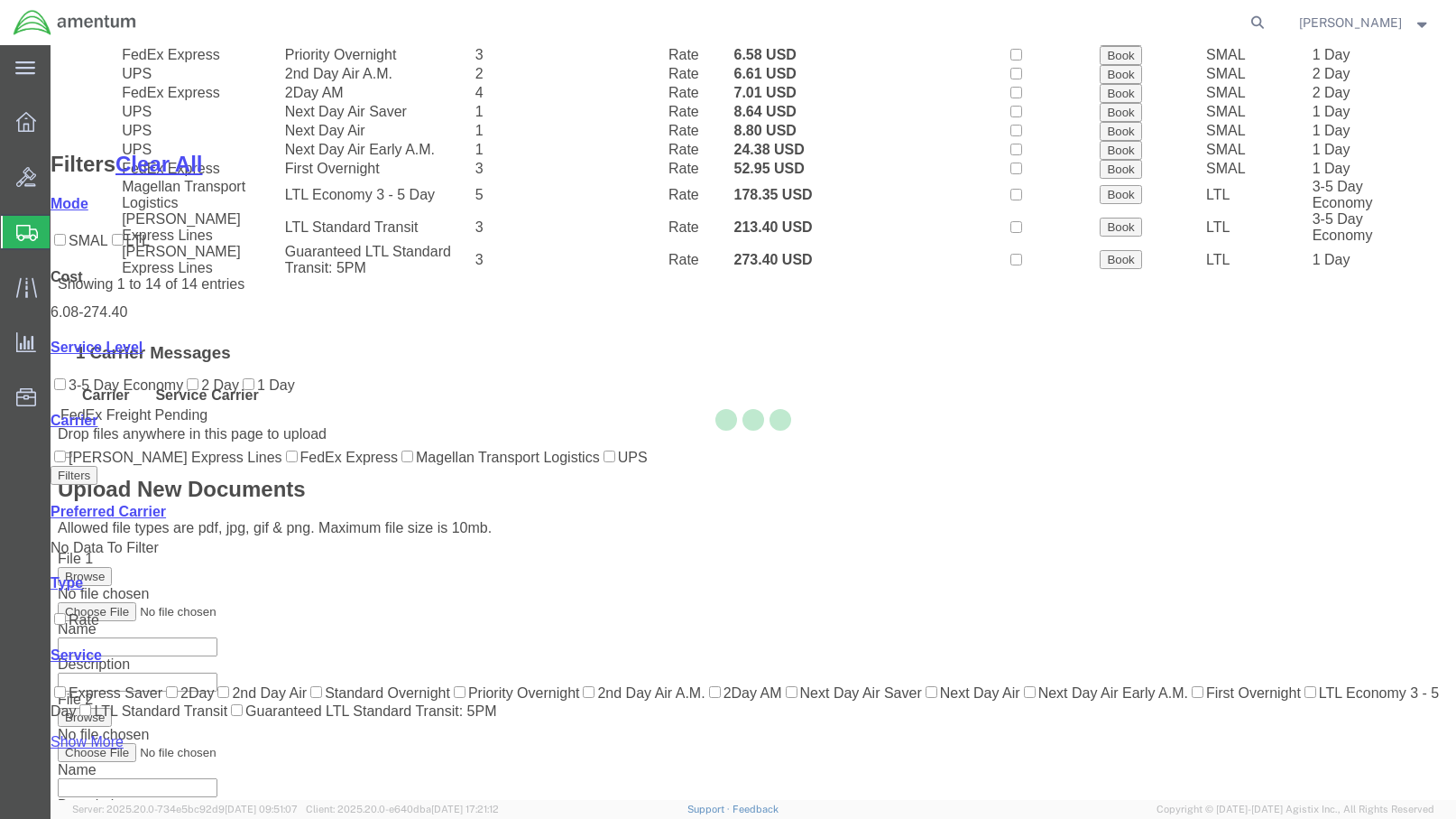
scroll to position [81, 0]
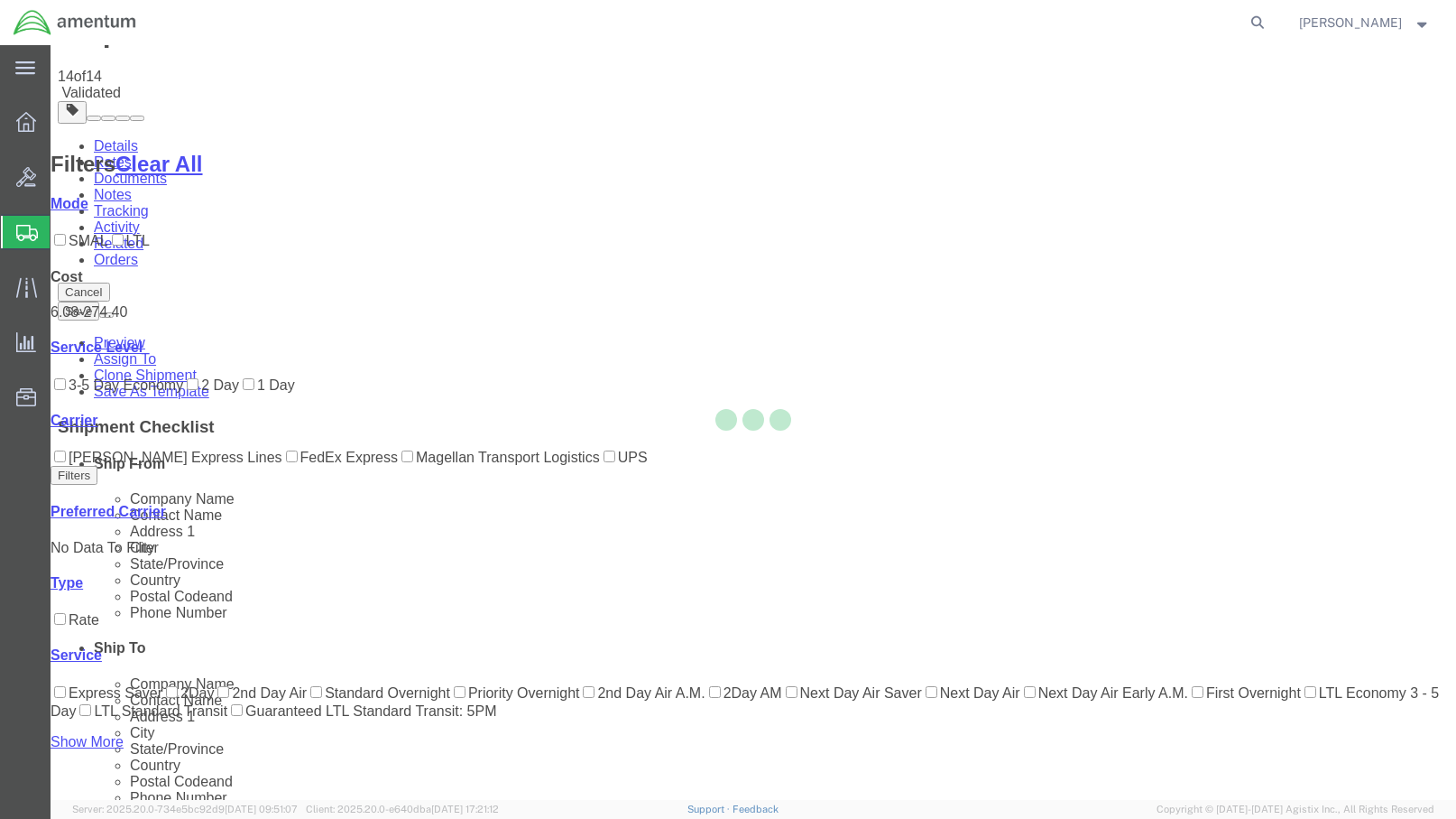
scroll to position [0, 0]
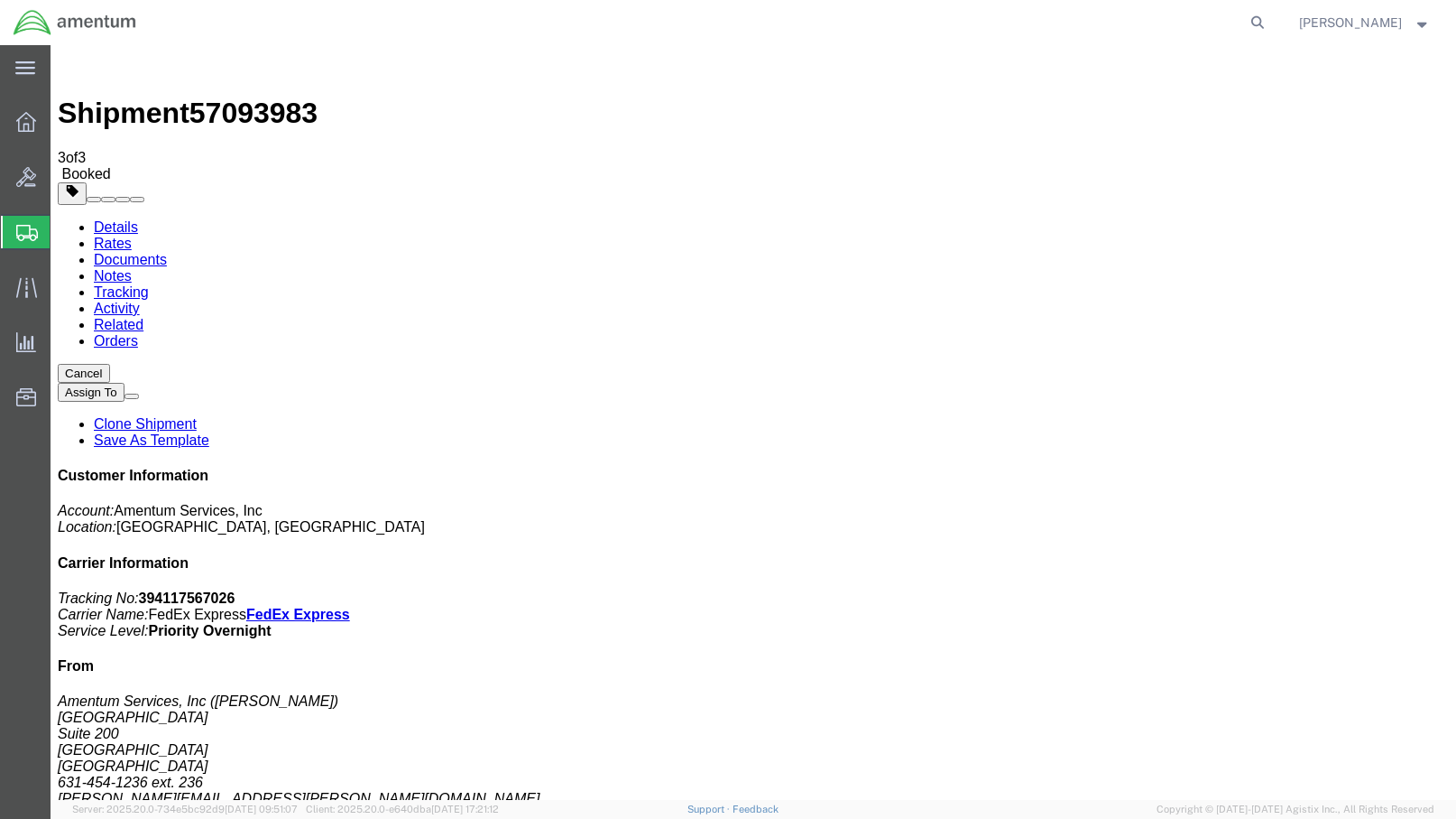
click at [118, 220] on link "Details" at bounding box center [116, 227] width 44 height 16
click link "Schedule pickup request"
